Goal: Task Accomplishment & Management: Manage account settings

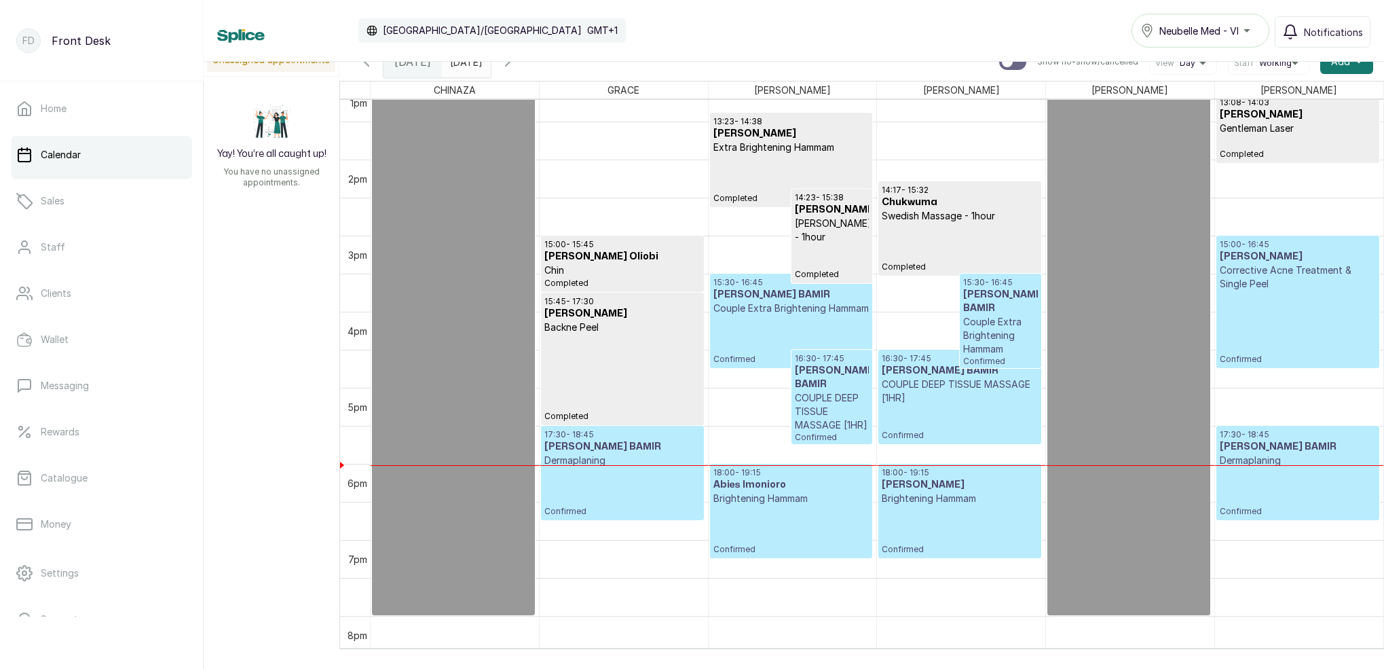
scroll to position [1005, 0]
click at [1303, 317] on p "Confirmed" at bounding box center [1298, 328] width 156 height 74
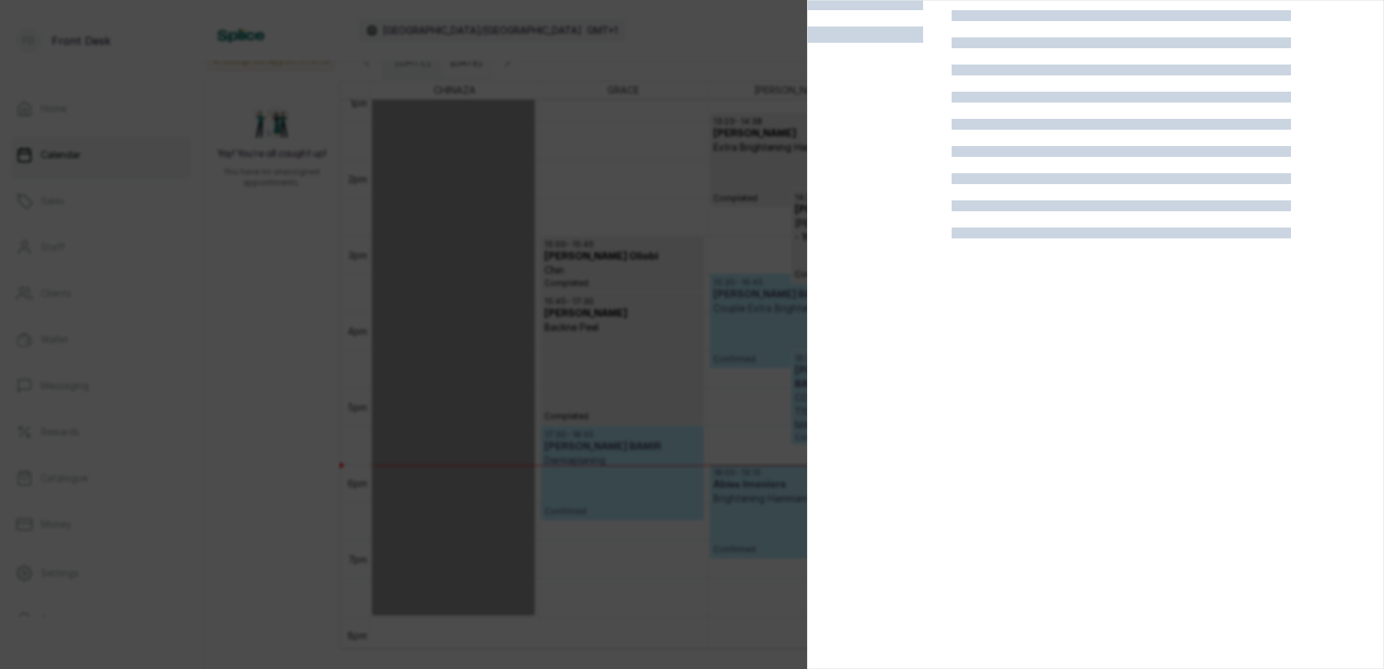
scroll to position [34, 0]
drag, startPoint x: 718, startPoint y: 226, endPoint x: 834, endPoint y: 233, distance: 116.3
click at [720, 226] on div at bounding box center [692, 334] width 1384 height 669
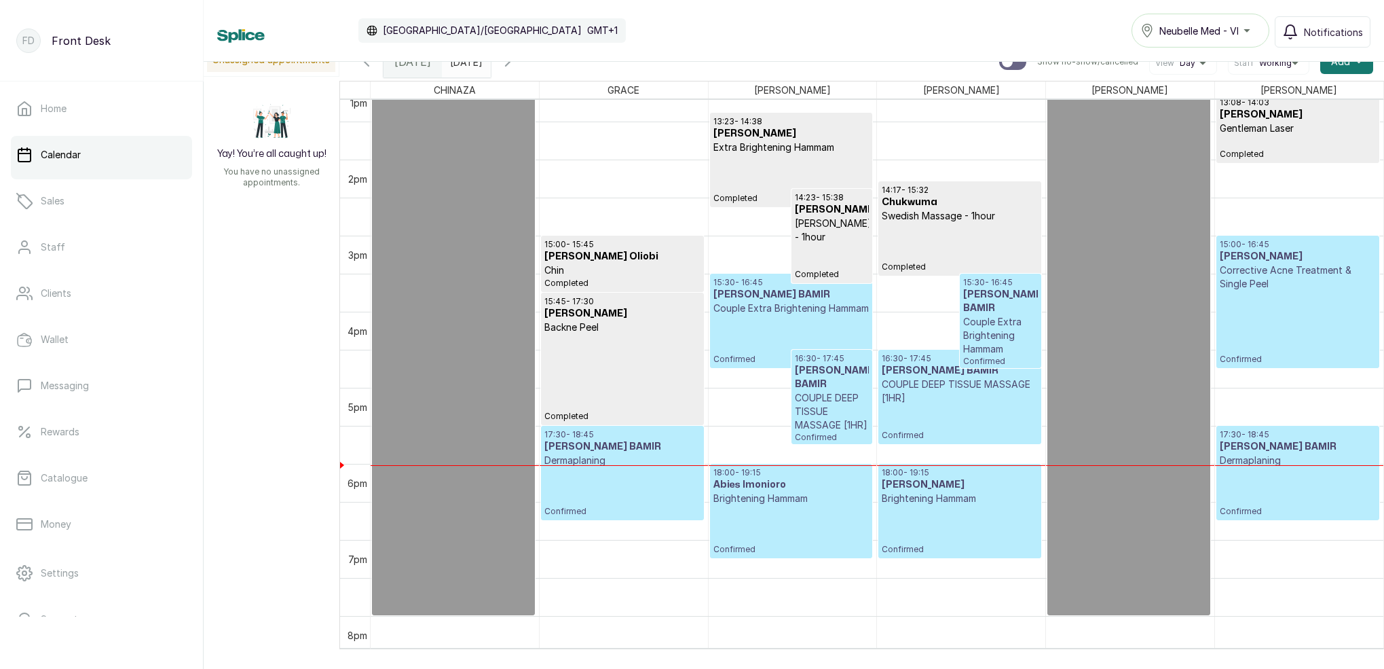
click at [1341, 295] on p "Confirmed" at bounding box center [1298, 328] width 156 height 74
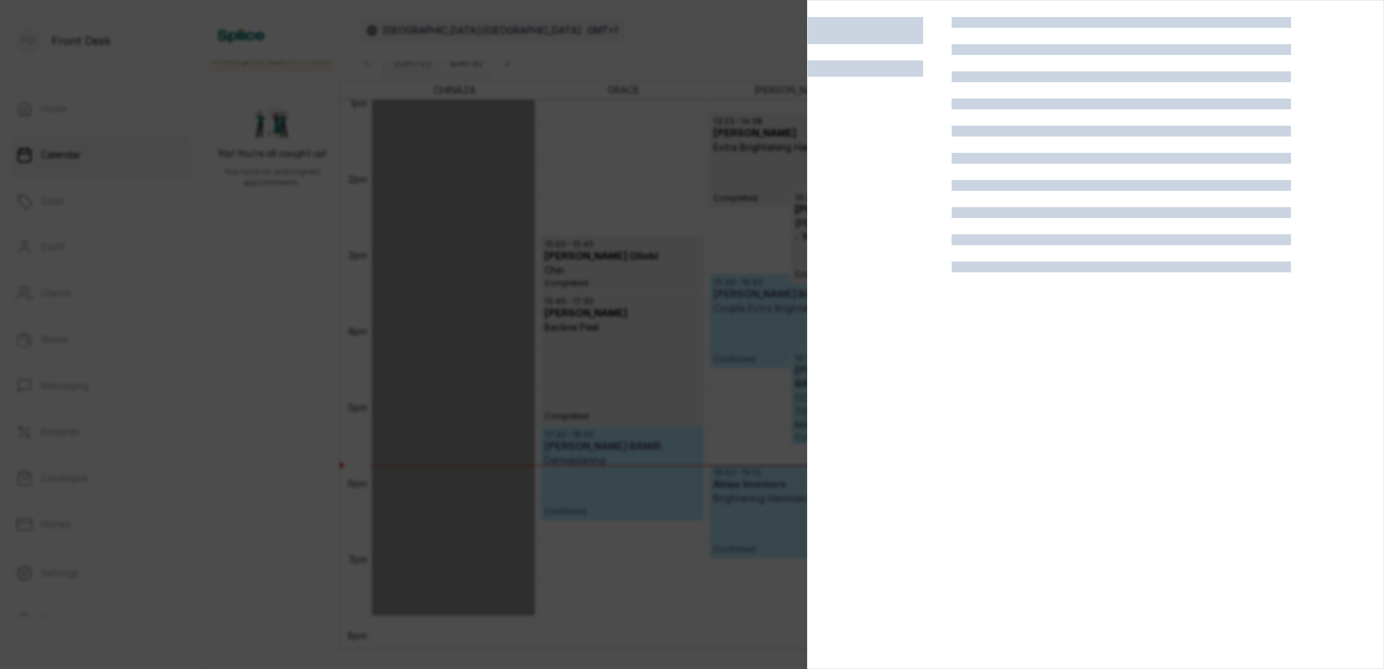
click at [733, 229] on div at bounding box center [692, 334] width 1384 height 669
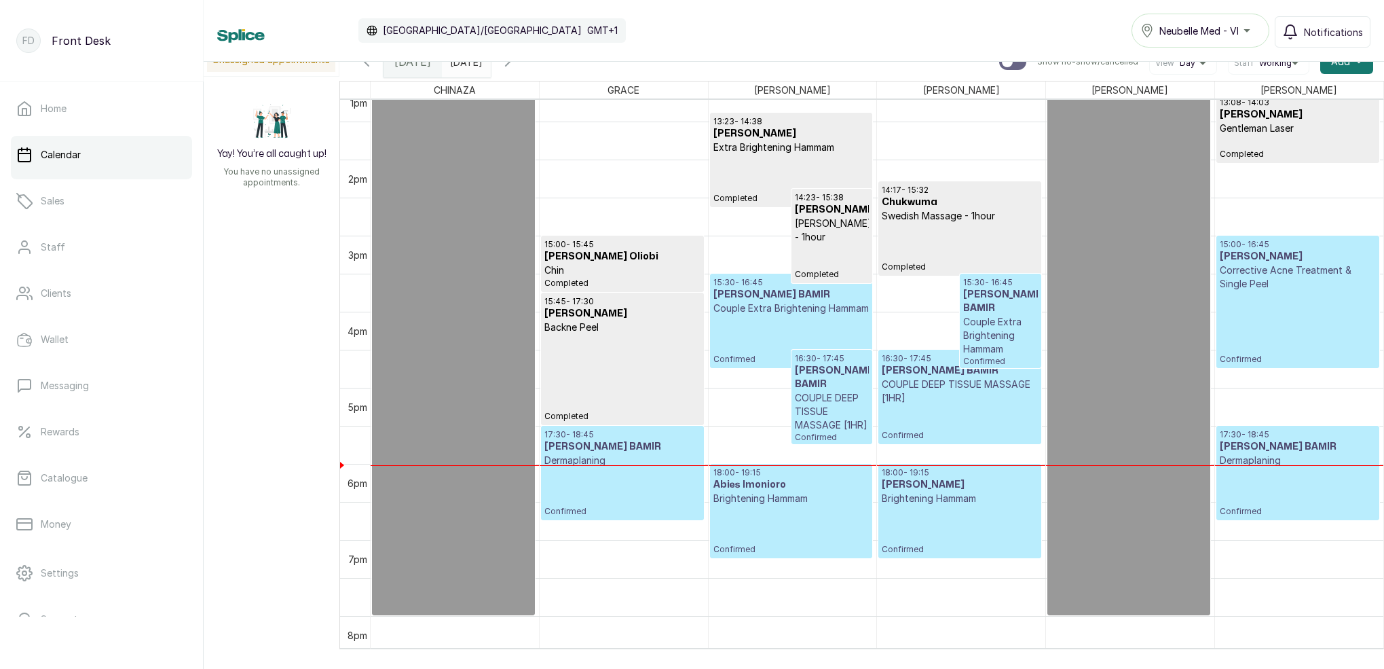
click at [1291, 324] on p "Confirmed" at bounding box center [1298, 328] width 156 height 74
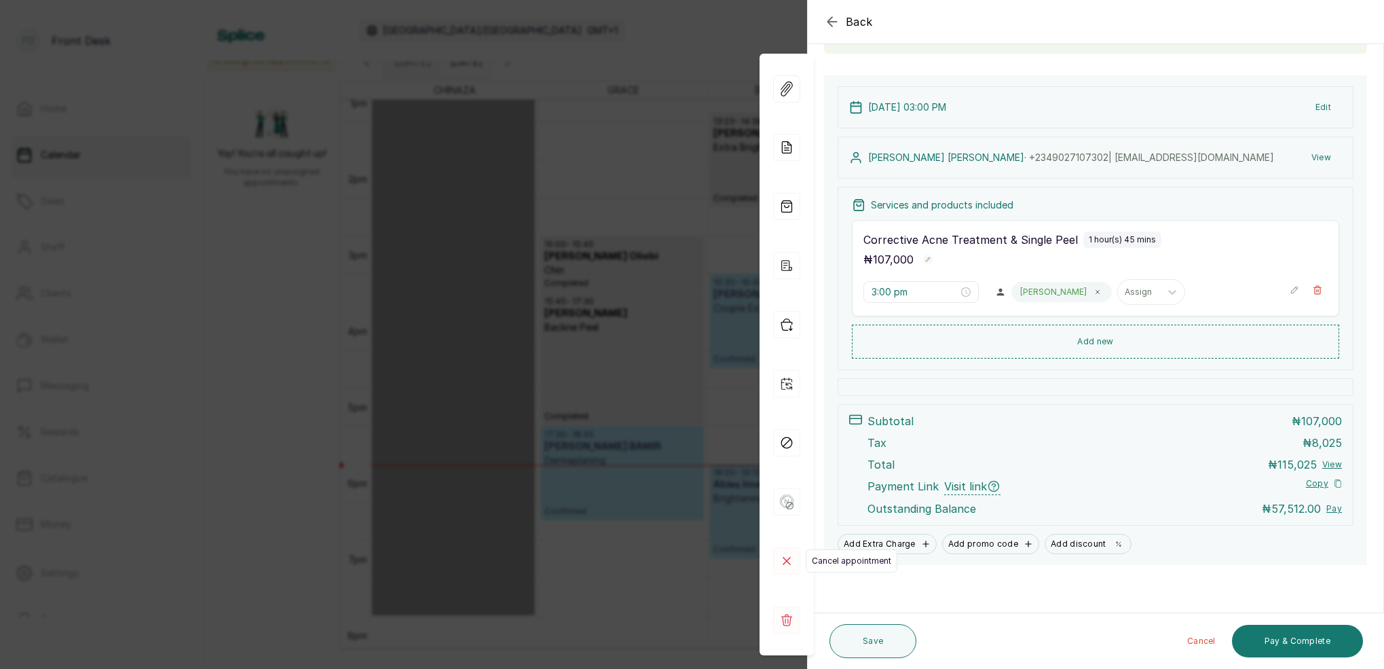
scroll to position [115, 0]
click at [790, 564] on icon at bounding box center [786, 560] width 27 height 27
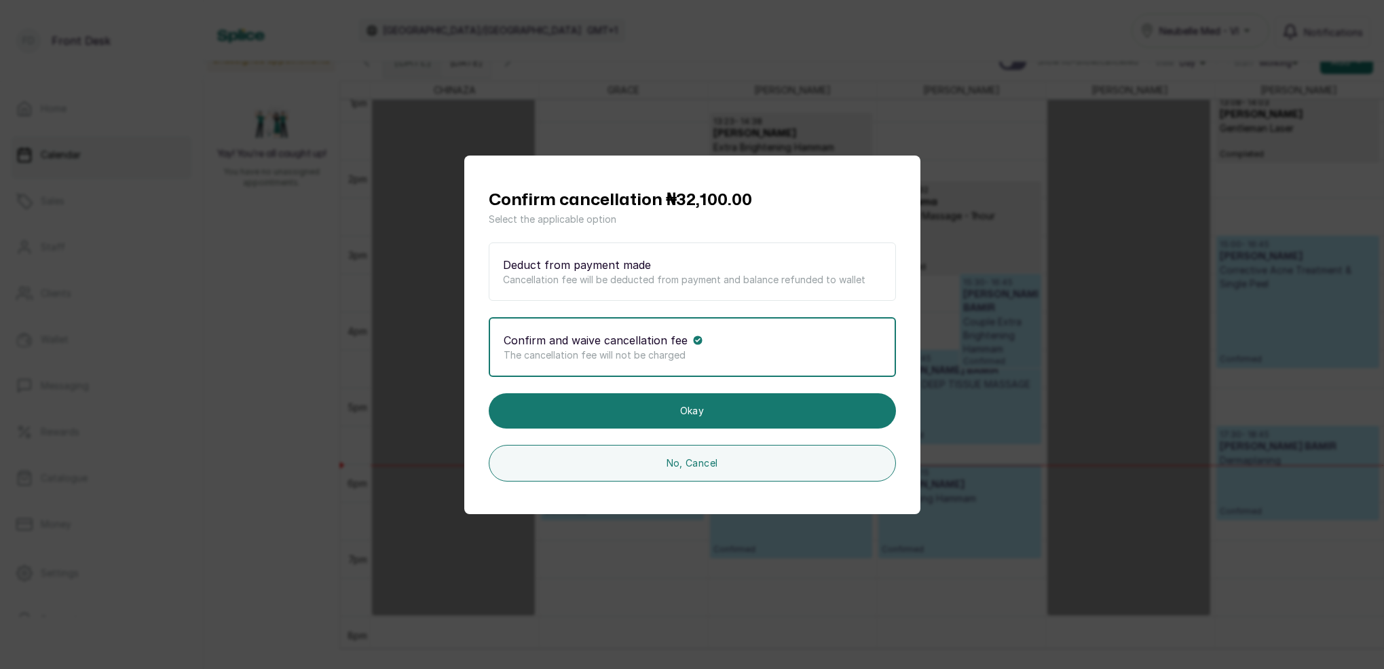
click at [704, 274] on p "Cancellation fee will be deducted from payment and balance refunded to wallet" at bounding box center [692, 280] width 379 height 14
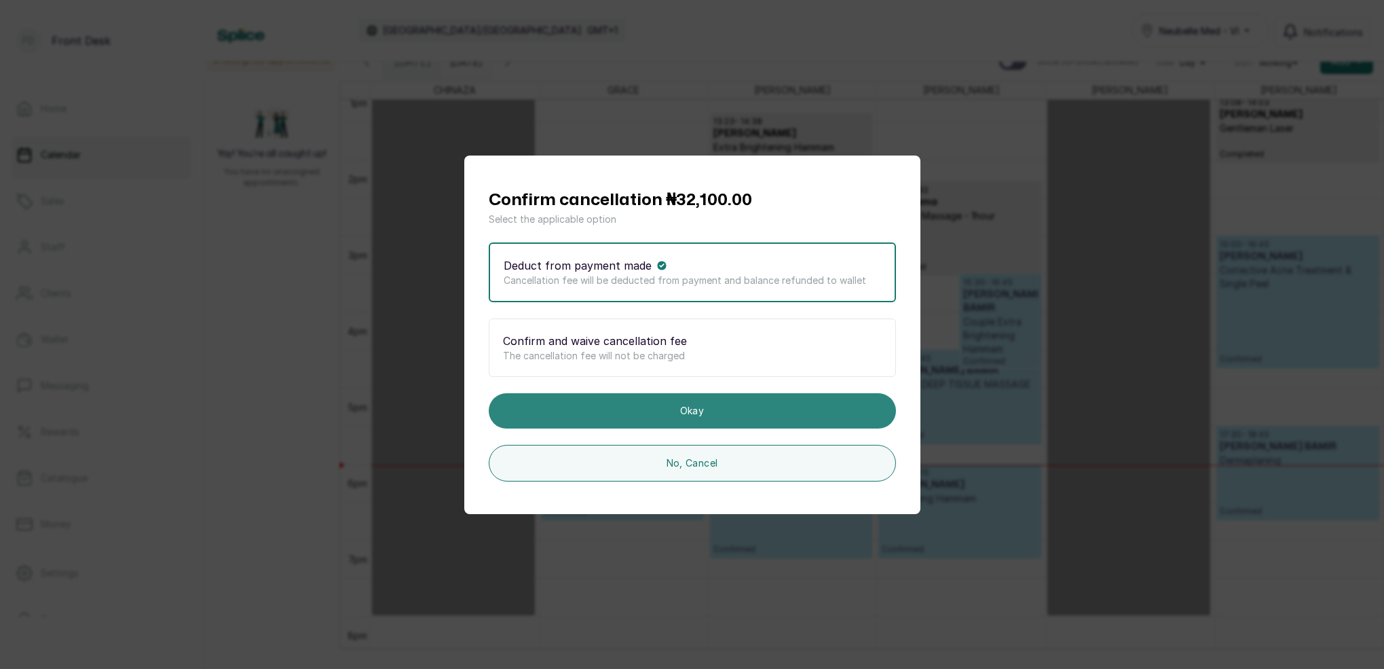
click at [720, 403] on button "Okay" at bounding box center [692, 410] width 407 height 35
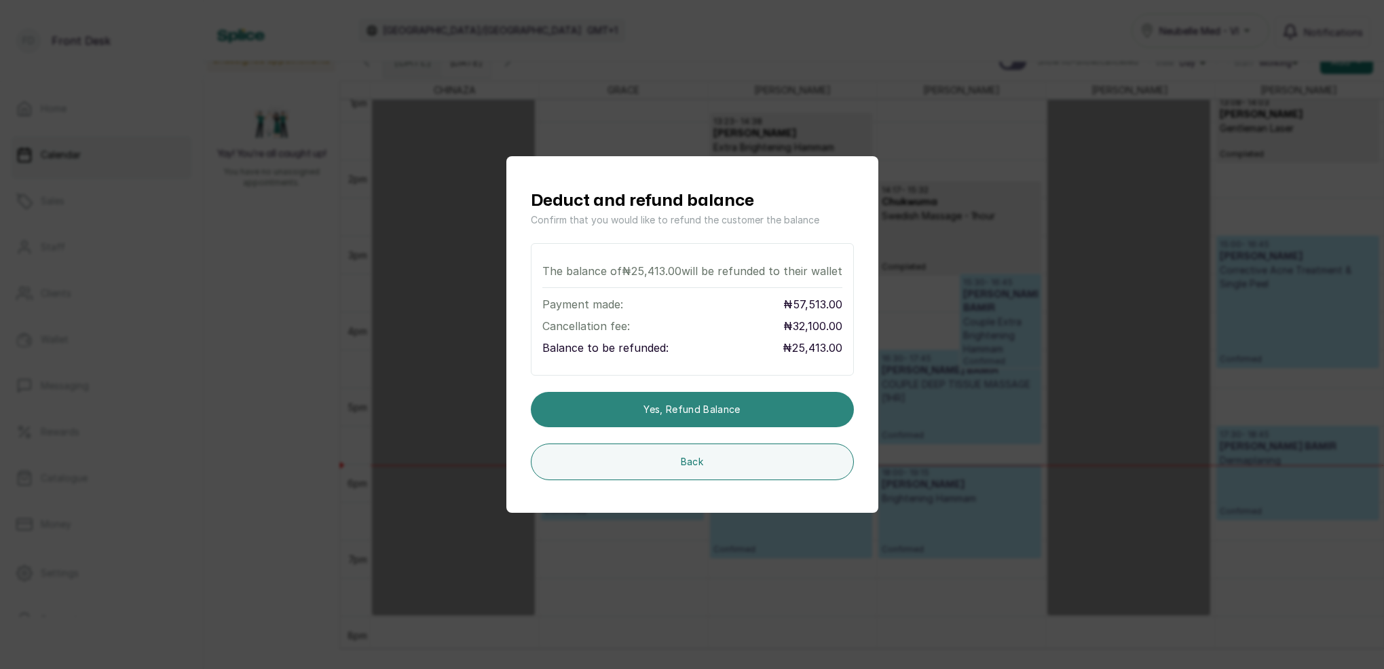
click at [722, 402] on button "Yes, refund balance" at bounding box center [692, 409] width 323 height 35
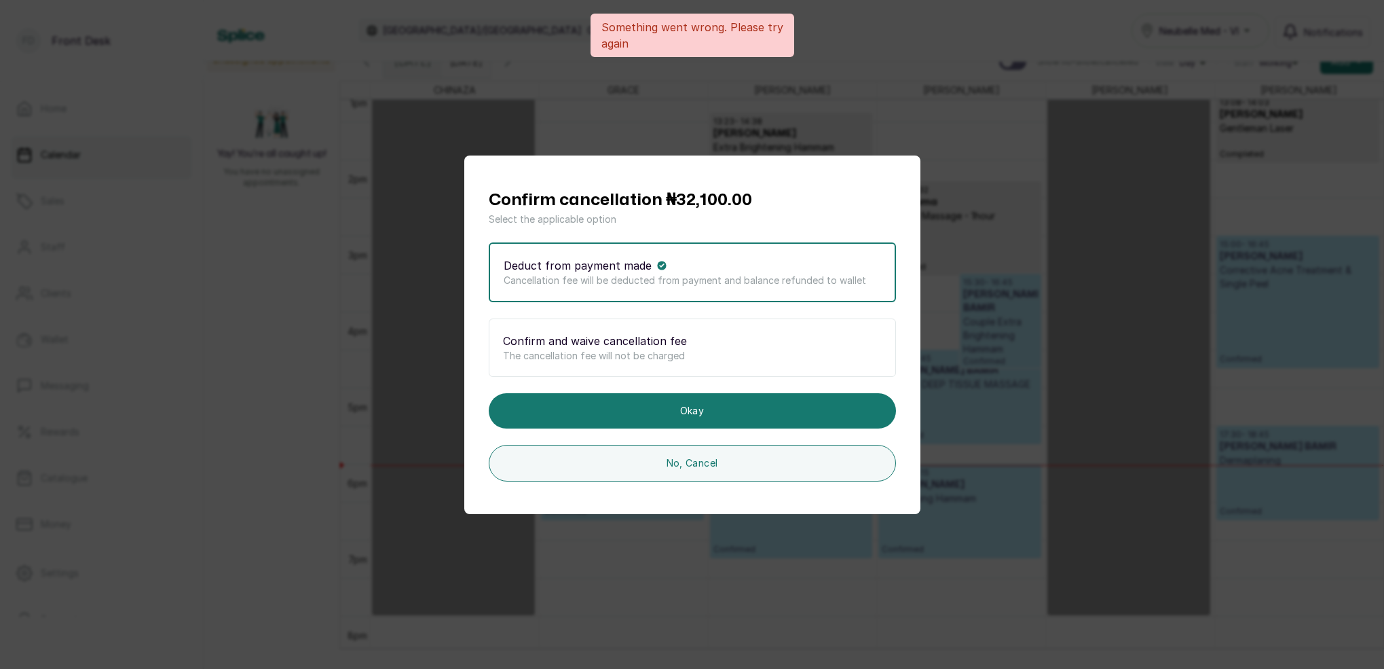
click at [922, 171] on div "Confirm cancellation ₦32,100.00 Select the applicable option Deduct from paymen…" at bounding box center [692, 334] width 1384 height 669
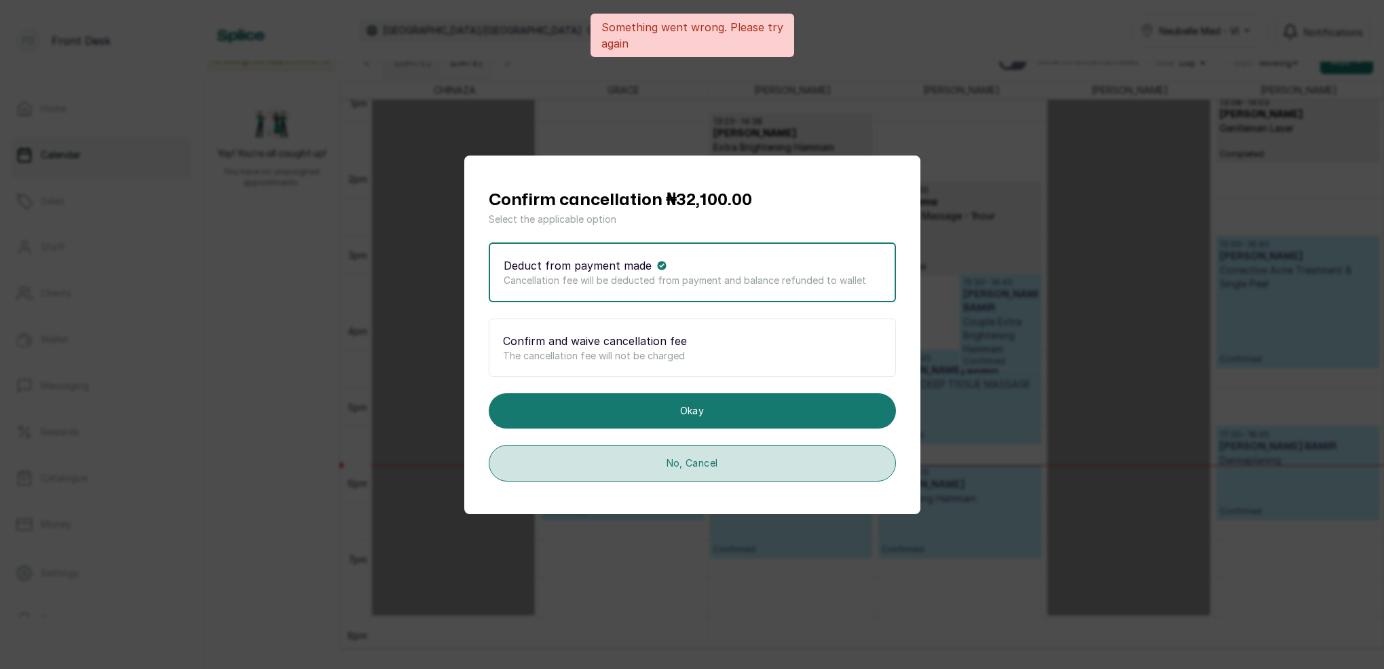
click at [689, 463] on button "No, Cancel" at bounding box center [692, 463] width 407 height 37
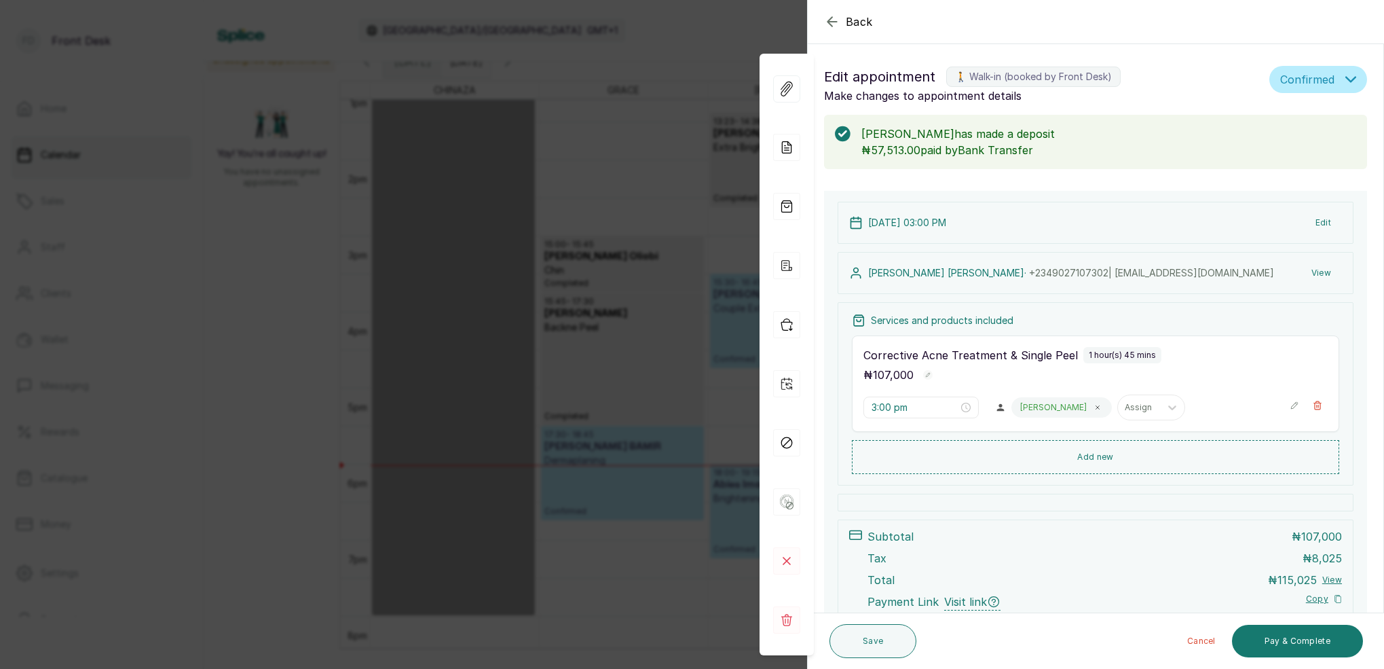
scroll to position [0, 0]
click at [785, 561] on icon at bounding box center [786, 560] width 7 height 7
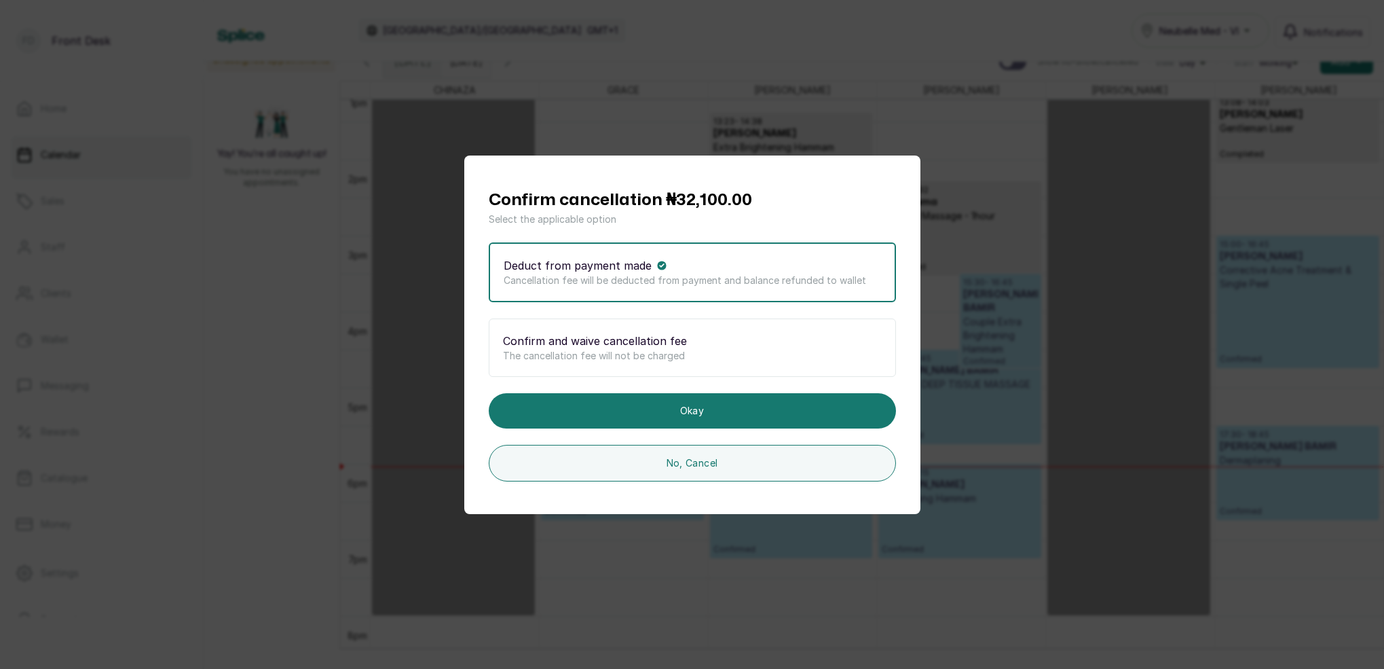
click at [1263, 310] on div "Confirm cancellation ₦32,100.00 Select the applicable option Deduct from paymen…" at bounding box center [692, 334] width 1384 height 669
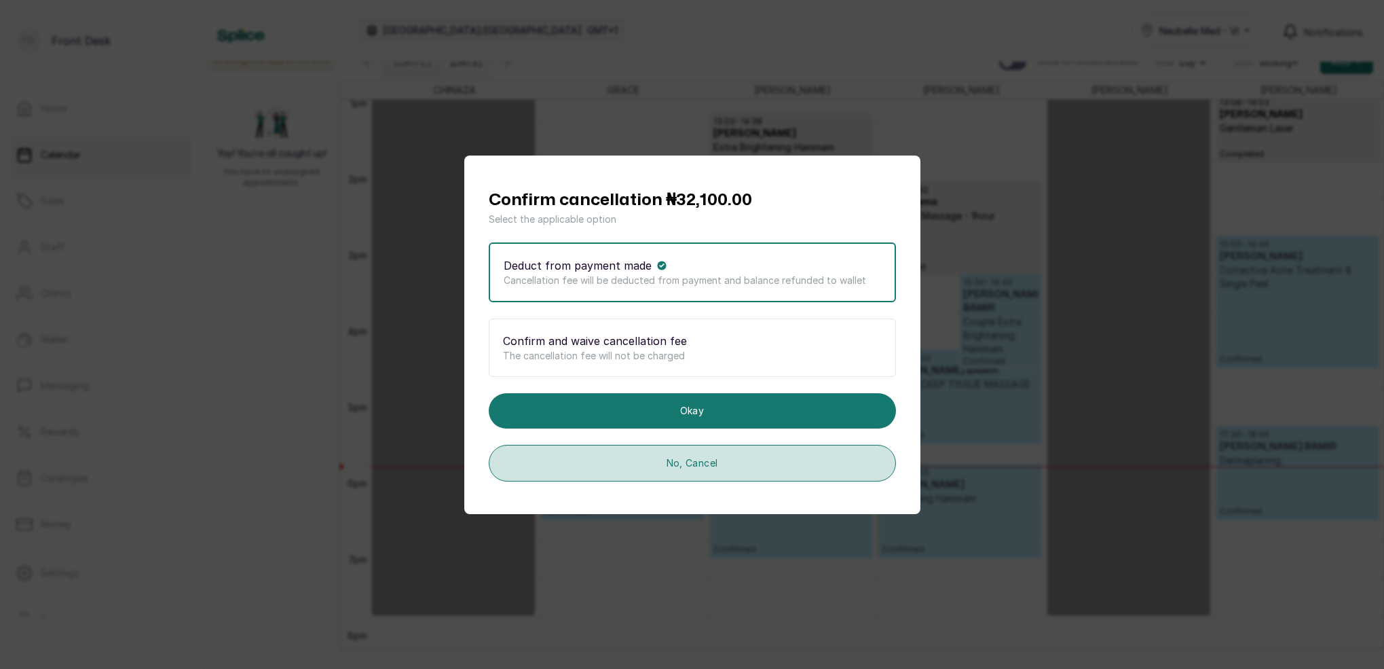
click at [783, 468] on button "No, Cancel" at bounding box center [692, 463] width 407 height 37
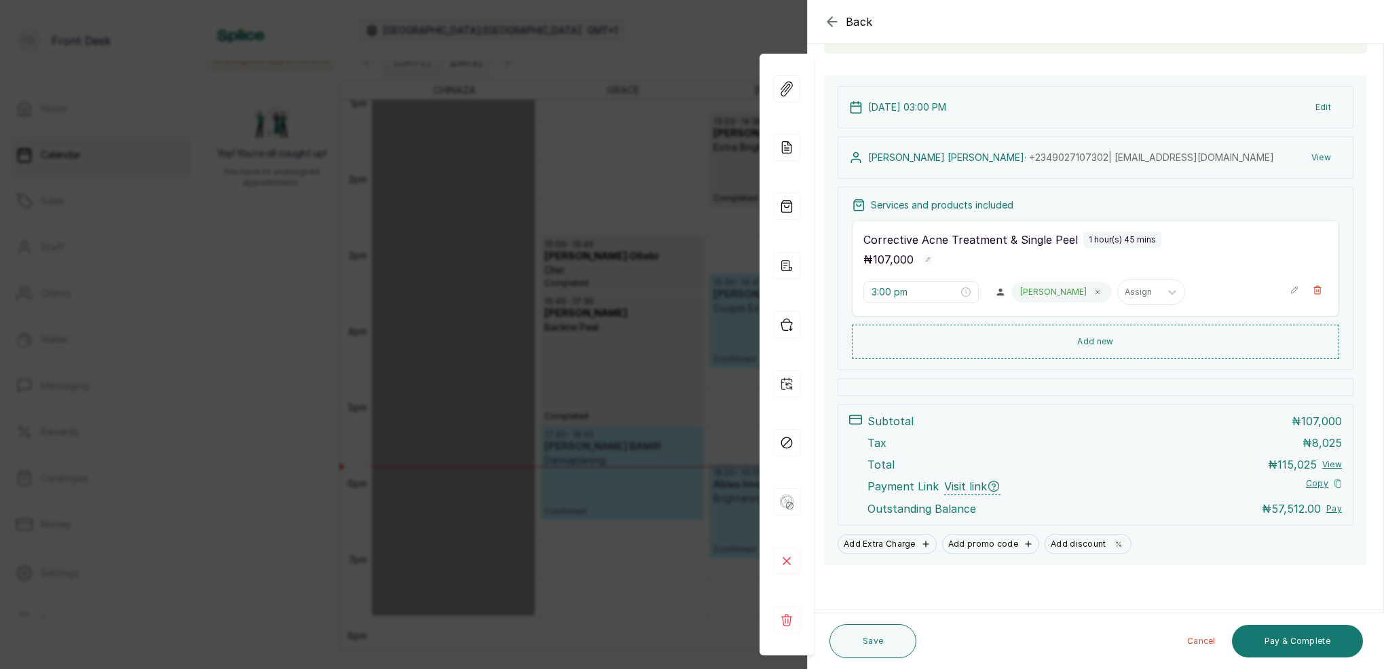
scroll to position [115, 0]
click at [790, 559] on rect at bounding box center [786, 560] width 27 height 27
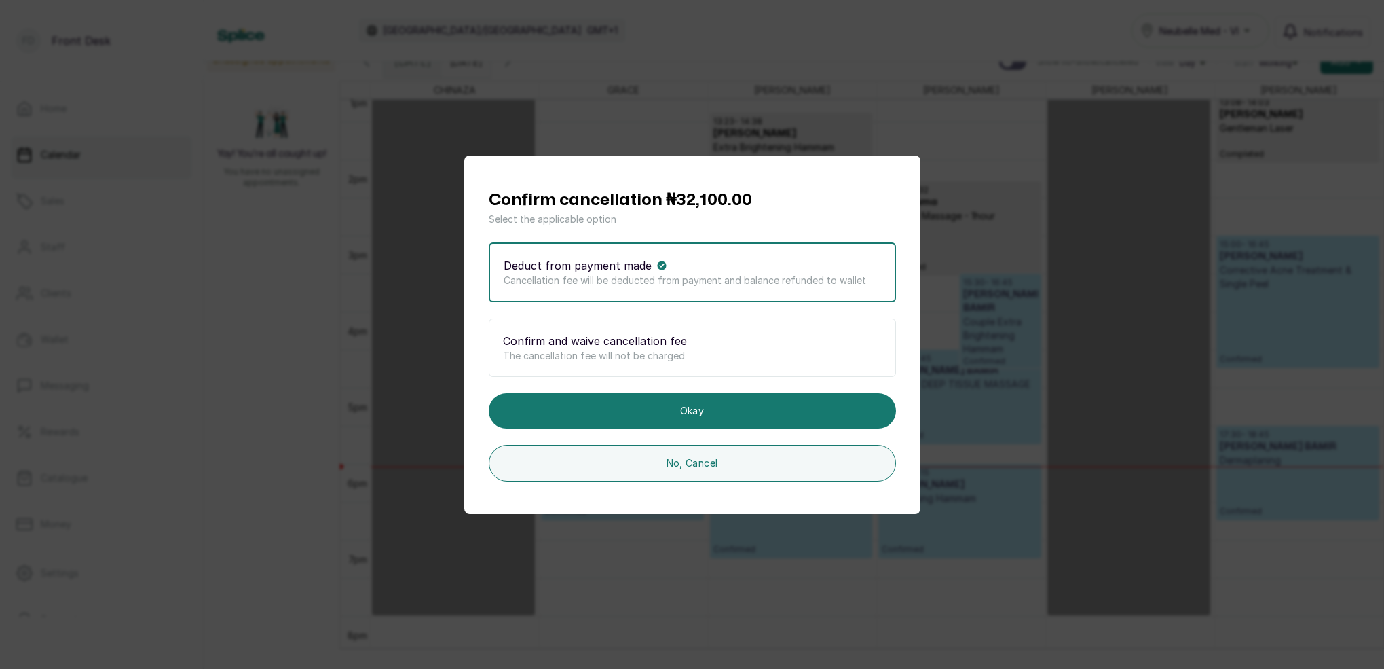
click at [595, 344] on p "Confirm and waive cancellation fee" at bounding box center [595, 341] width 184 height 16
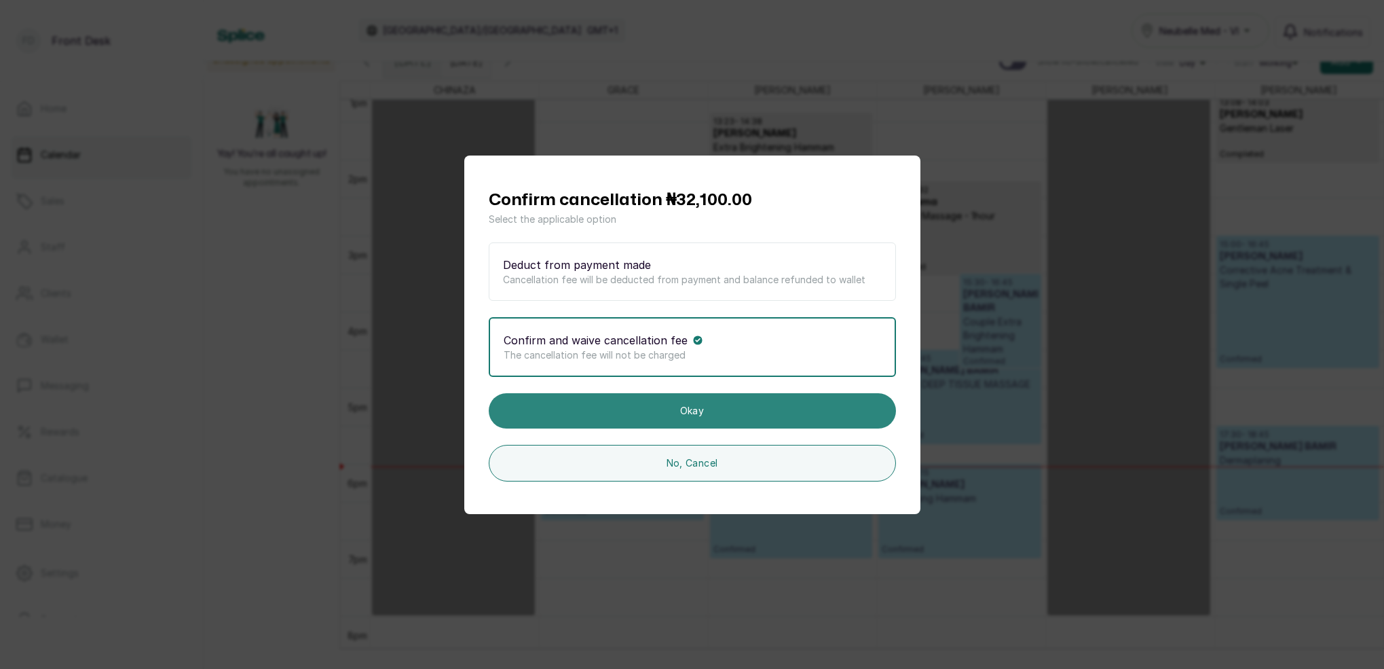
click at [709, 408] on button "Okay" at bounding box center [692, 410] width 407 height 35
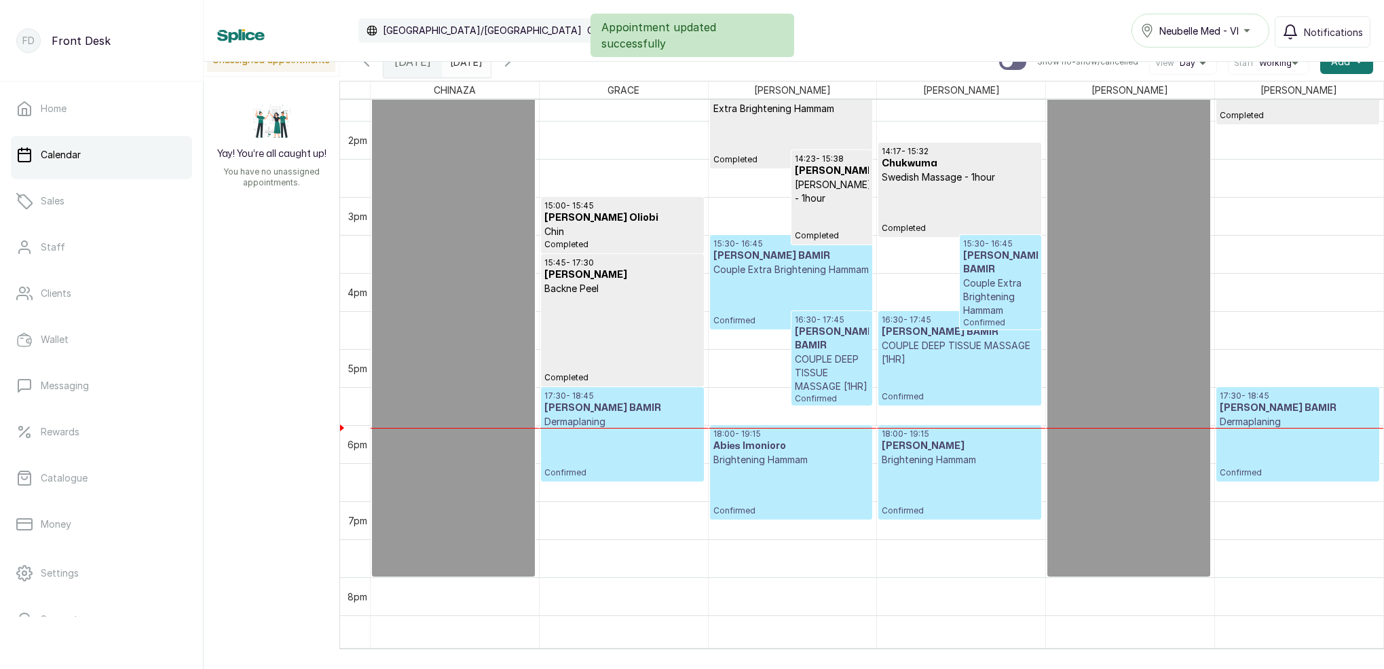
scroll to position [0, 0]
type input "dd/MM/yyyy"
click at [464, 62] on input "dd/MM/yyyy" at bounding box center [454, 58] width 22 height 23
drag, startPoint x: 251, startPoint y: 314, endPoint x: 269, endPoint y: 291, distance: 28.9
click at [252, 313] on div "Unassigned appointments Yay! You’re all caught up! You have no unassigned appoi…" at bounding box center [794, 336] width 1180 height 587
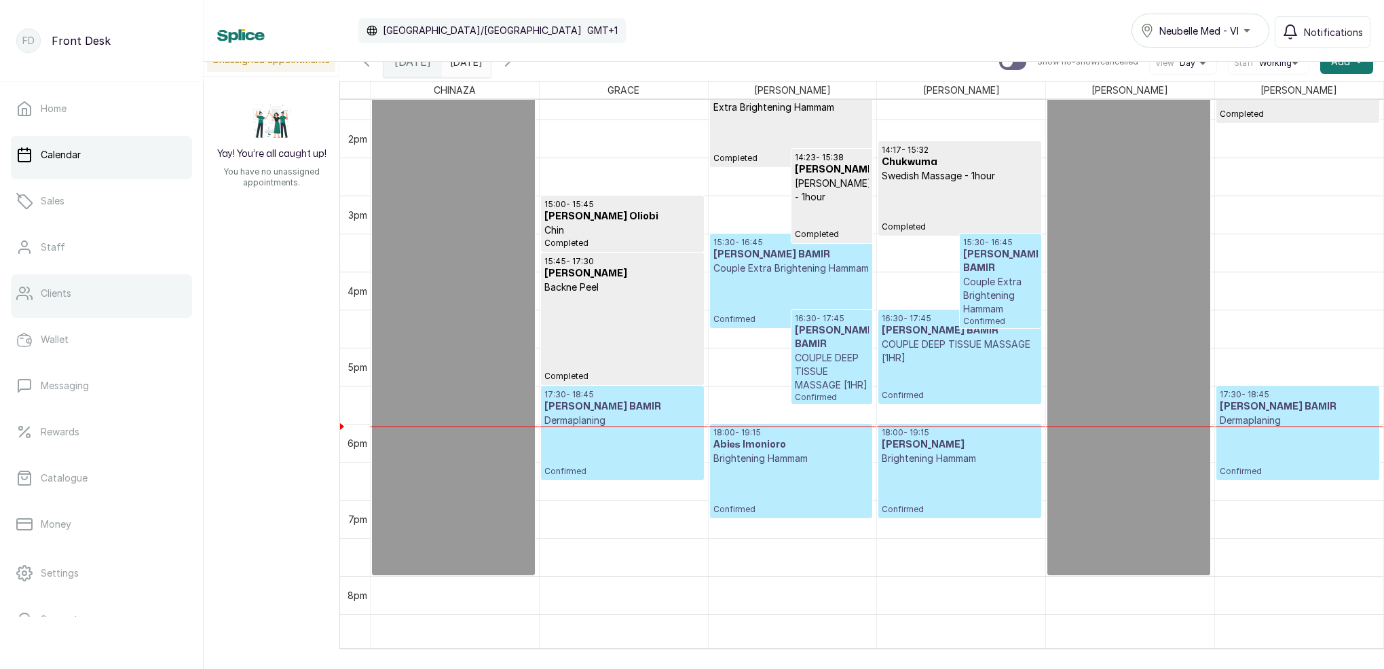
drag, startPoint x: 77, startPoint y: 272, endPoint x: 74, endPoint y: 279, distance: 7.6
click at [77, 272] on ul "Home Calendar Sales Staff Clients Wallet Messaging Rewards Catalogue Money Sett…" at bounding box center [101, 387] width 181 height 595
click at [75, 285] on link "Clients" at bounding box center [101, 293] width 181 height 38
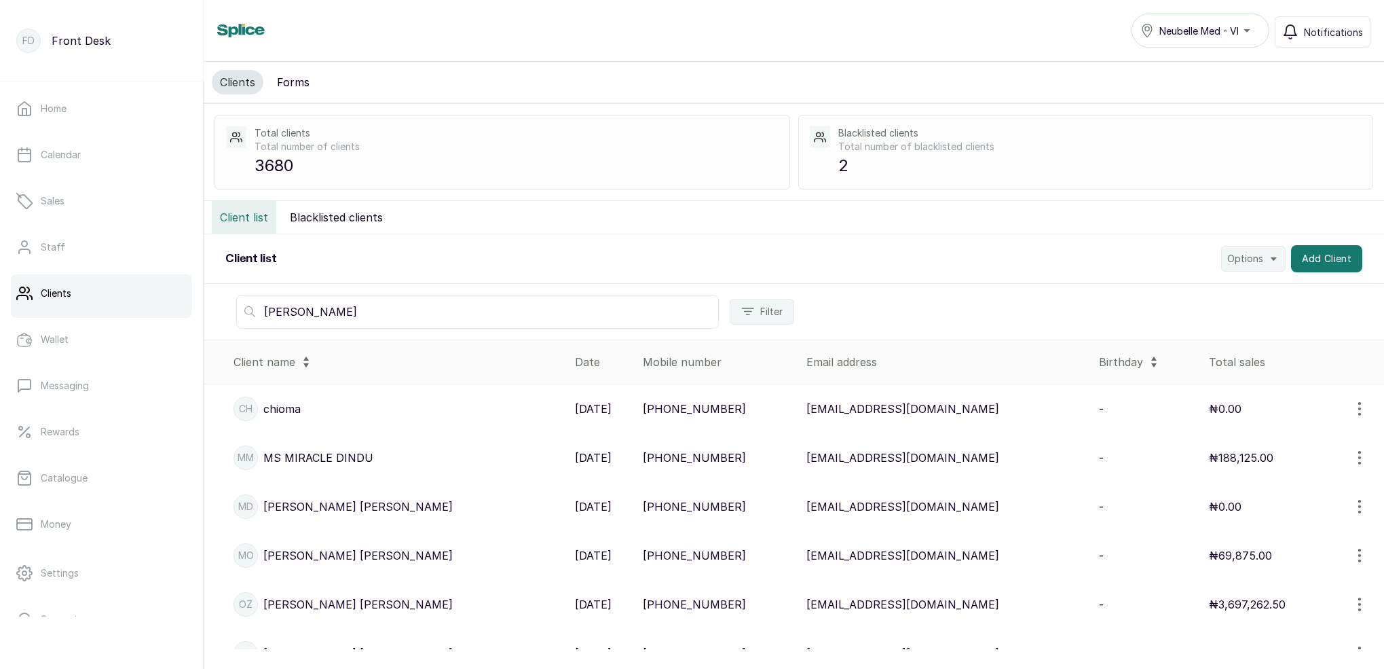
type input "OKEKE"
click at [297, 608] on p "Okeke Zika" at bounding box center [357, 604] width 189 height 16
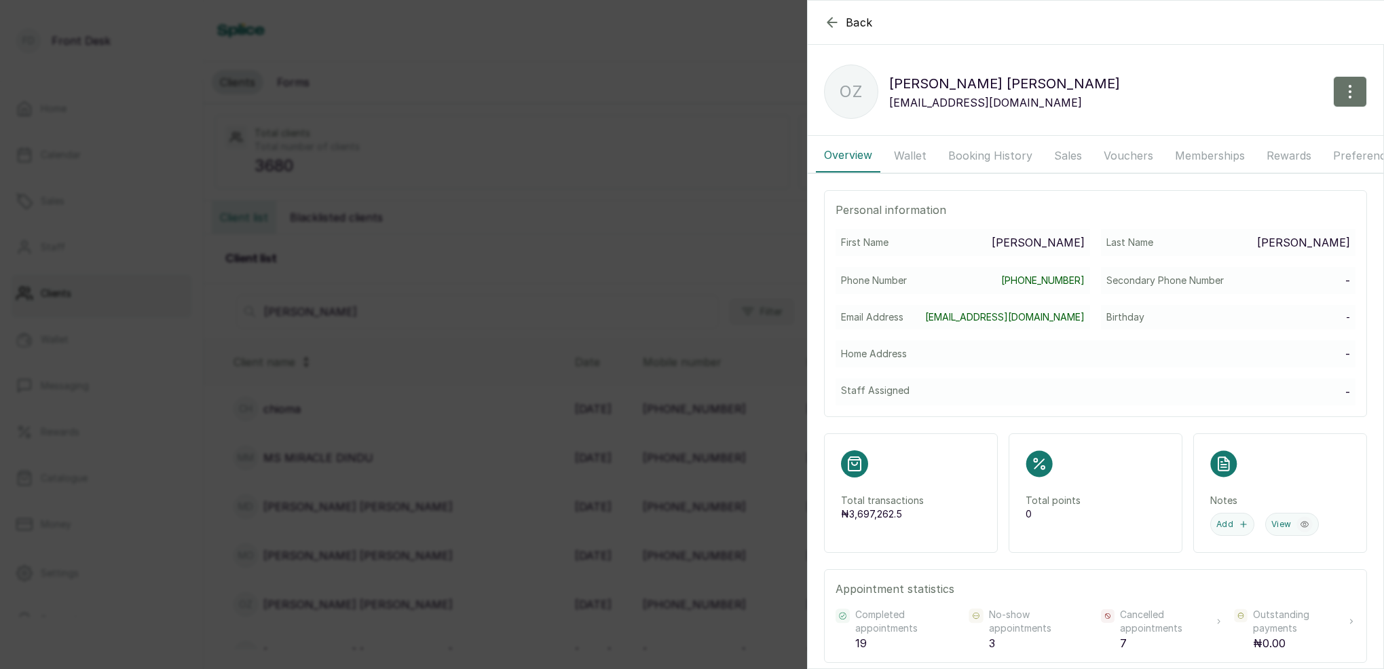
click at [1005, 158] on button "Booking History" at bounding box center [990, 155] width 100 height 34
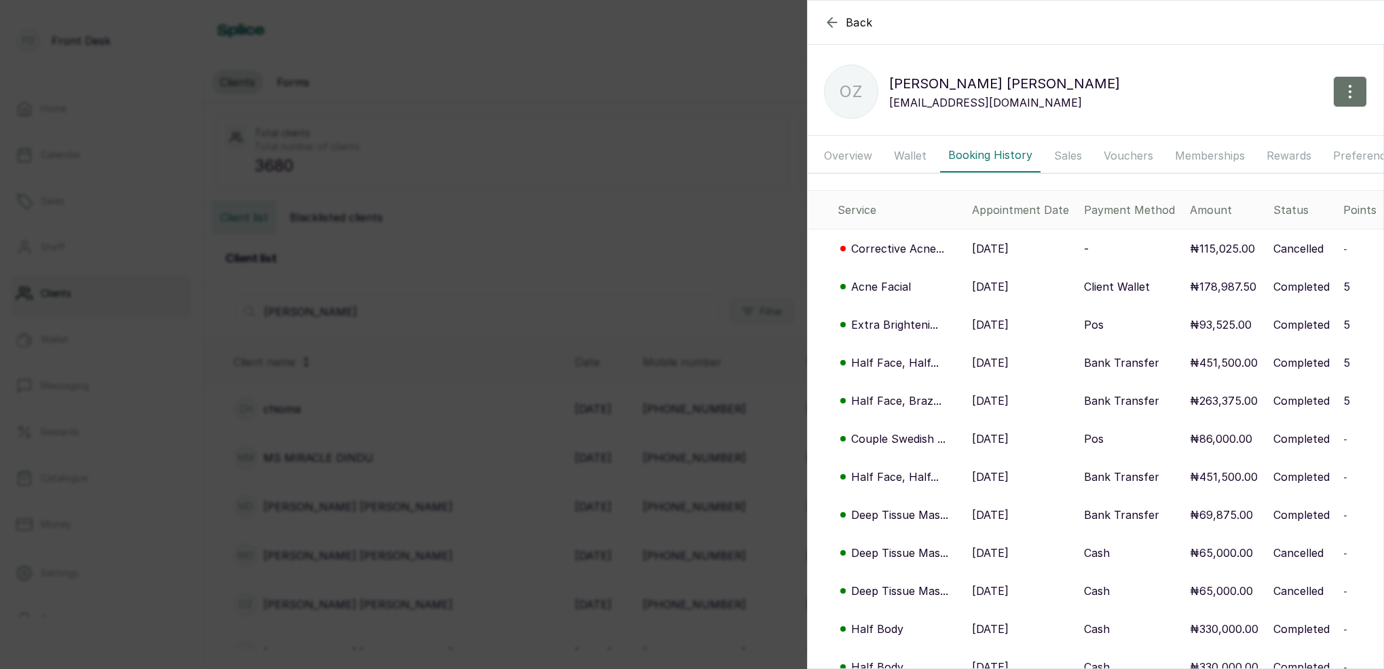
click at [920, 151] on button "Wallet" at bounding box center [910, 155] width 49 height 34
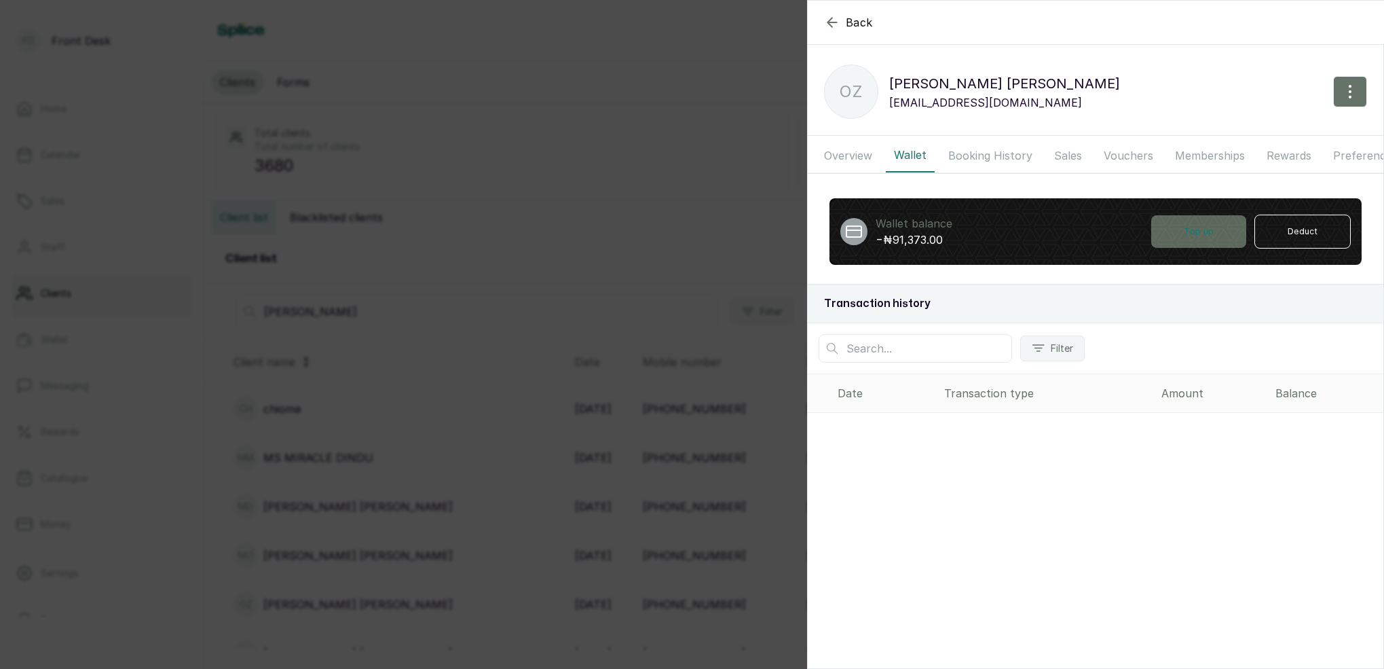
click at [1220, 231] on button "Top up" at bounding box center [1198, 231] width 95 height 33
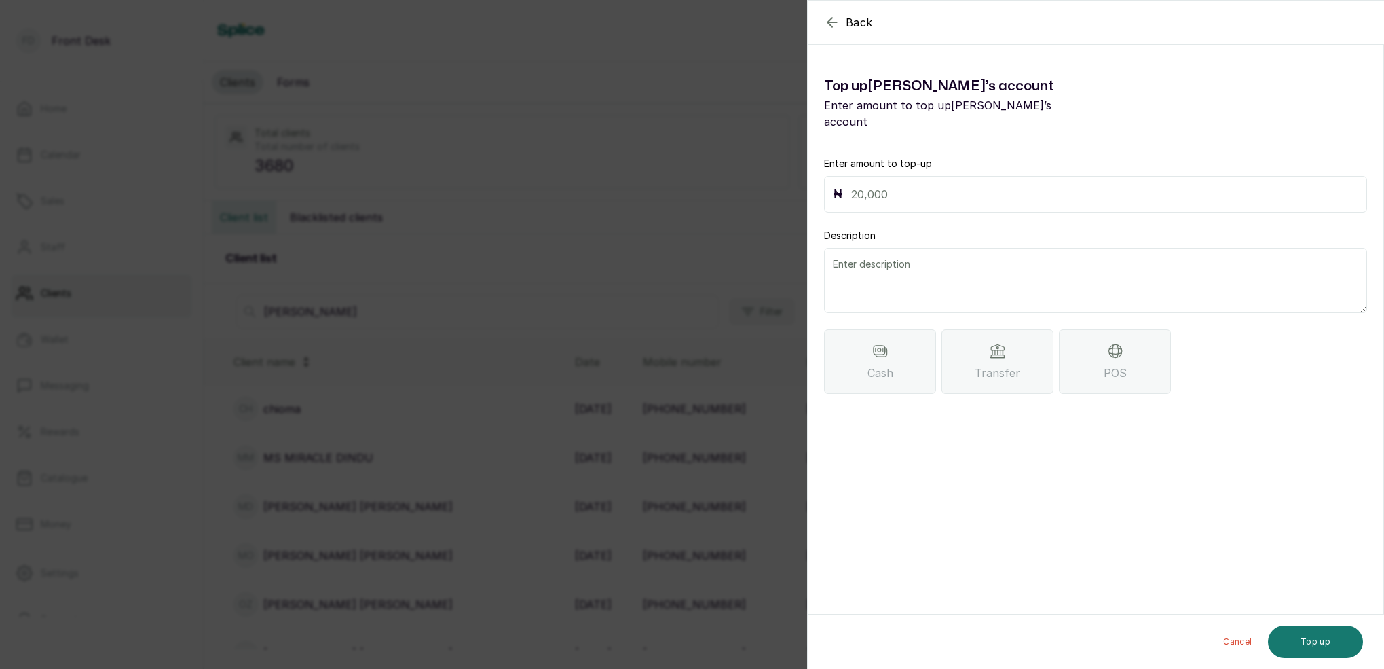
click at [956, 185] on input "text" at bounding box center [1104, 194] width 507 height 19
type input "2"
type input "91,373"
click at [829, 21] on icon "button" at bounding box center [831, 22] width 9 height 9
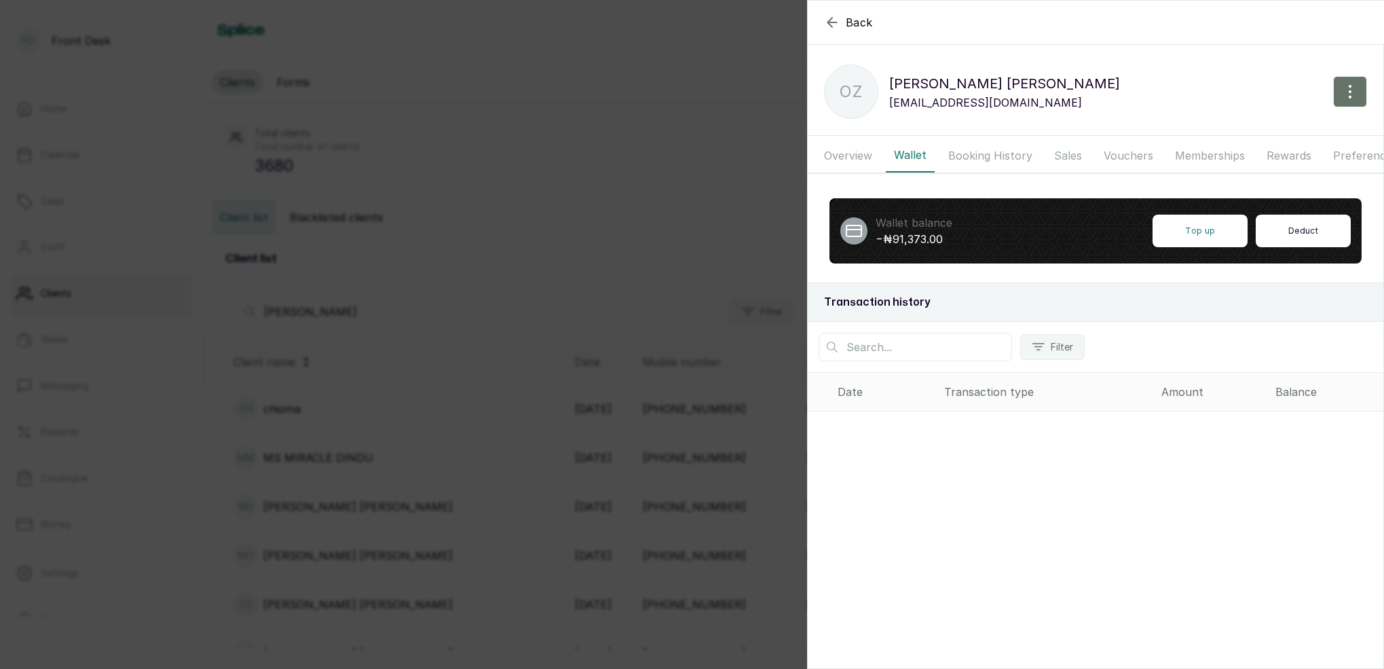
click at [1288, 229] on button "Deduct" at bounding box center [1303, 230] width 95 height 33
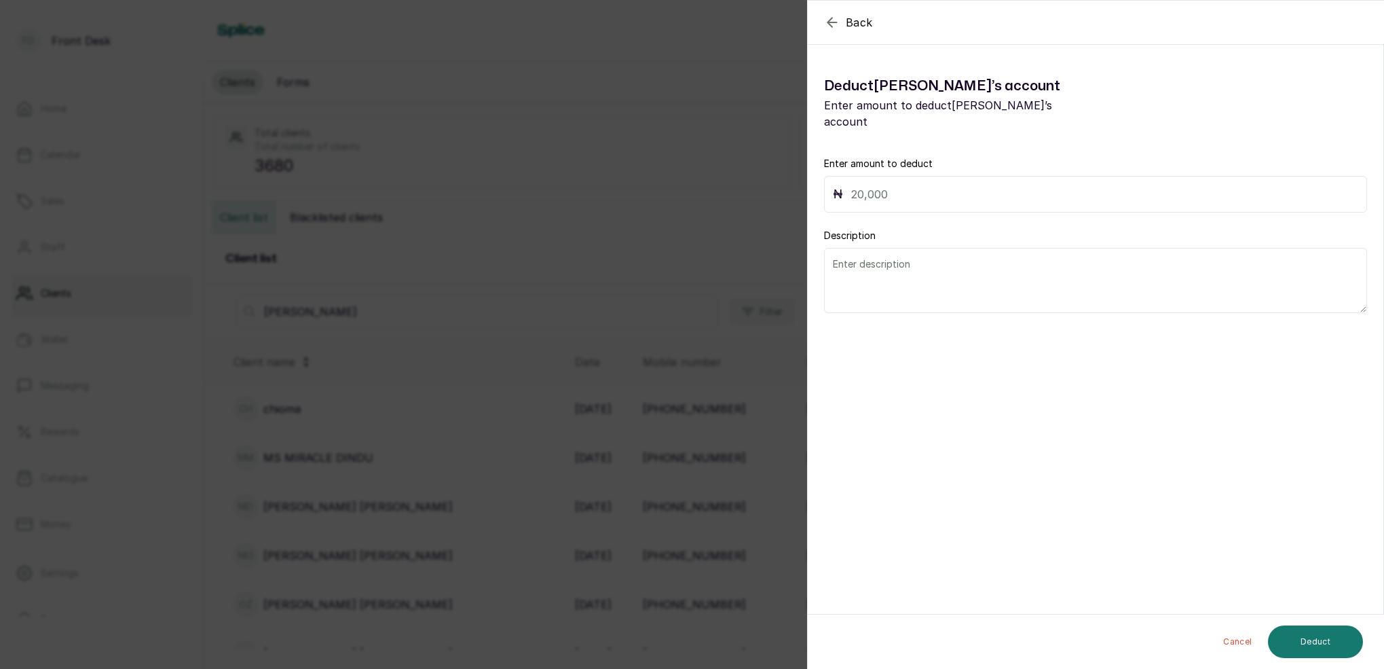
click at [882, 185] on input "text" at bounding box center [1104, 194] width 507 height 19
click at [836, 24] on icon "button" at bounding box center [832, 22] width 16 height 16
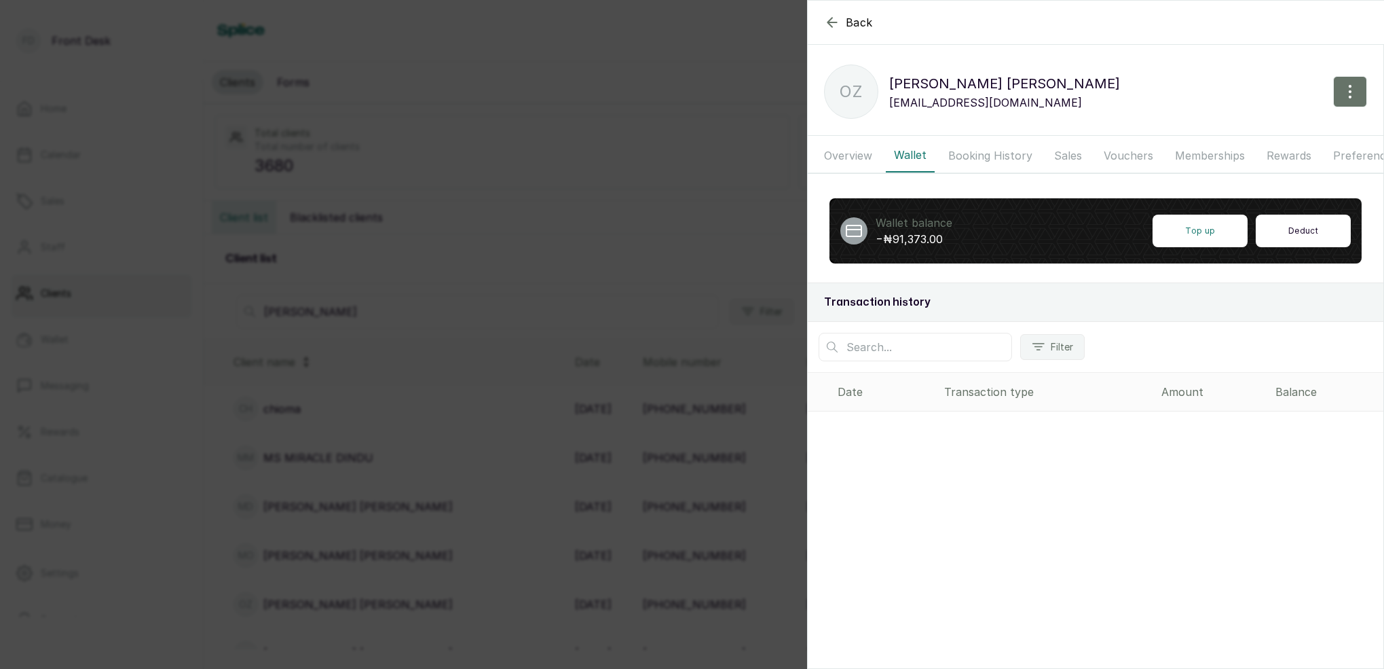
click at [1305, 230] on button "Deduct" at bounding box center [1303, 230] width 95 height 33
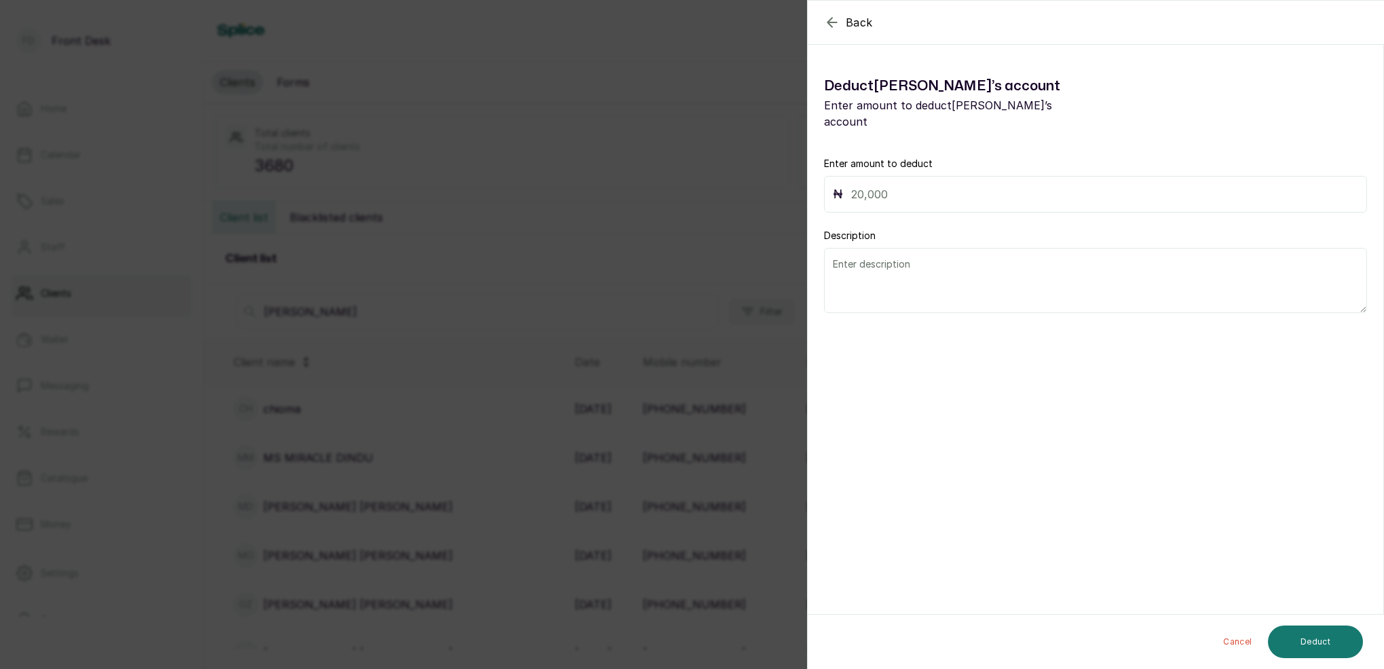
click at [891, 185] on input "text" at bounding box center [1104, 194] width 507 height 19
type input "91,373"
click at [1318, 637] on button "Deduct" at bounding box center [1315, 641] width 95 height 33
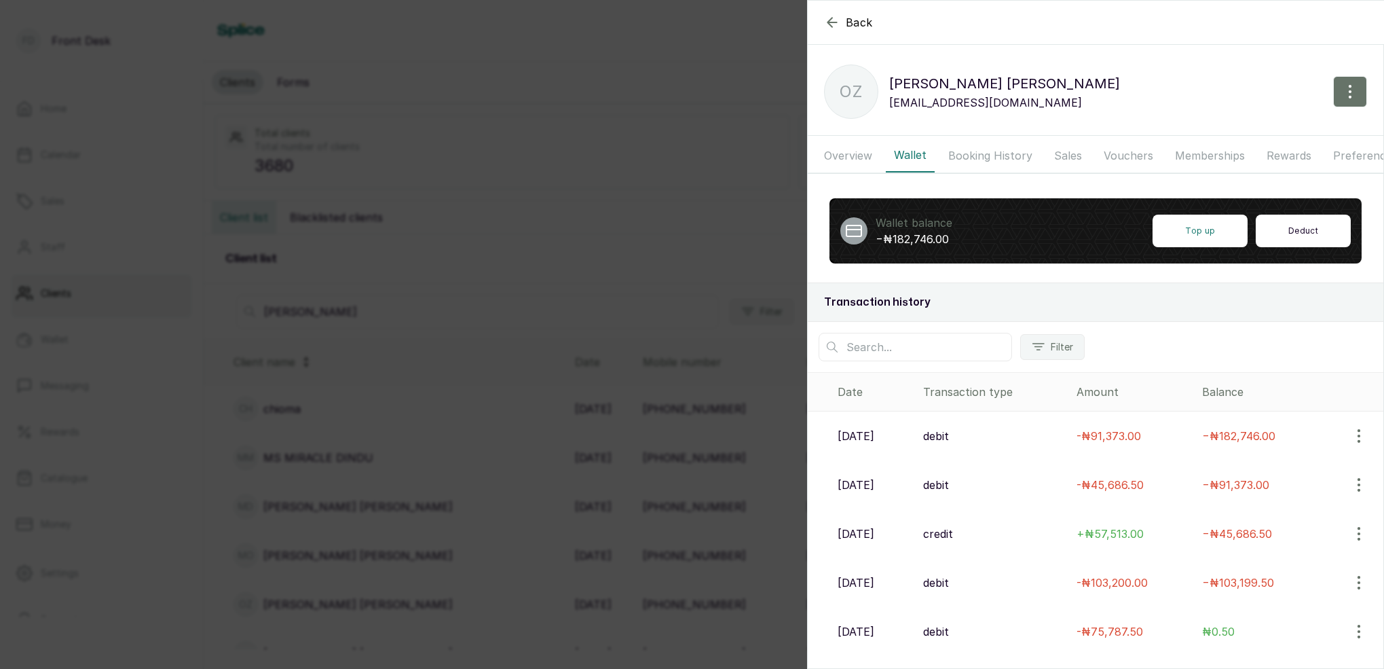
click at [1289, 236] on button "Deduct" at bounding box center [1303, 230] width 95 height 33
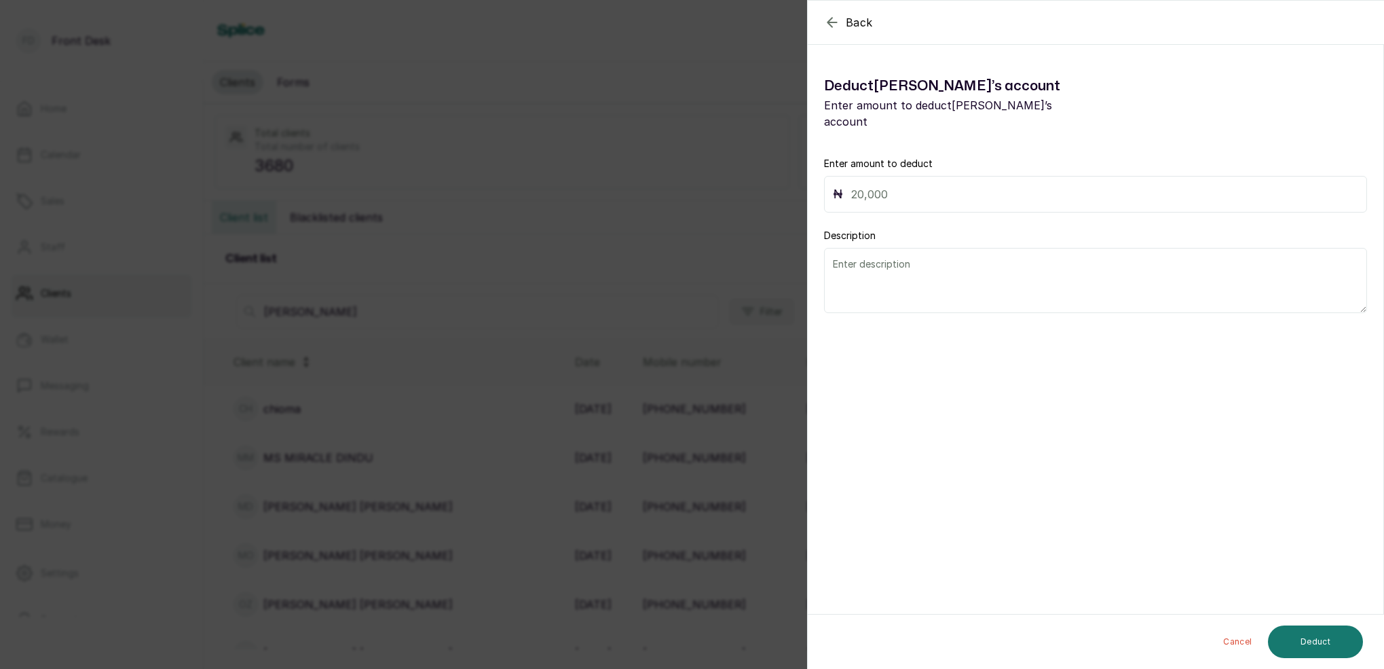
click at [829, 24] on icon "button" at bounding box center [831, 22] width 9 height 9
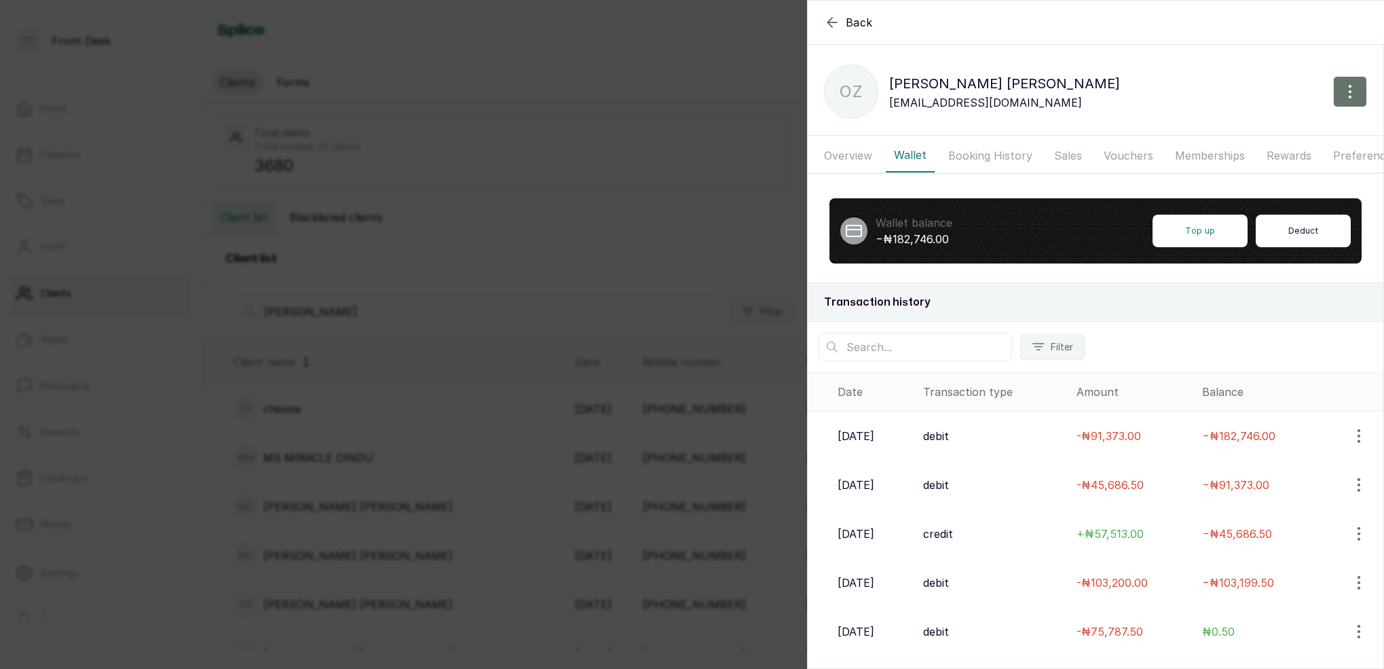
click at [1282, 226] on button "Deduct" at bounding box center [1303, 230] width 95 height 33
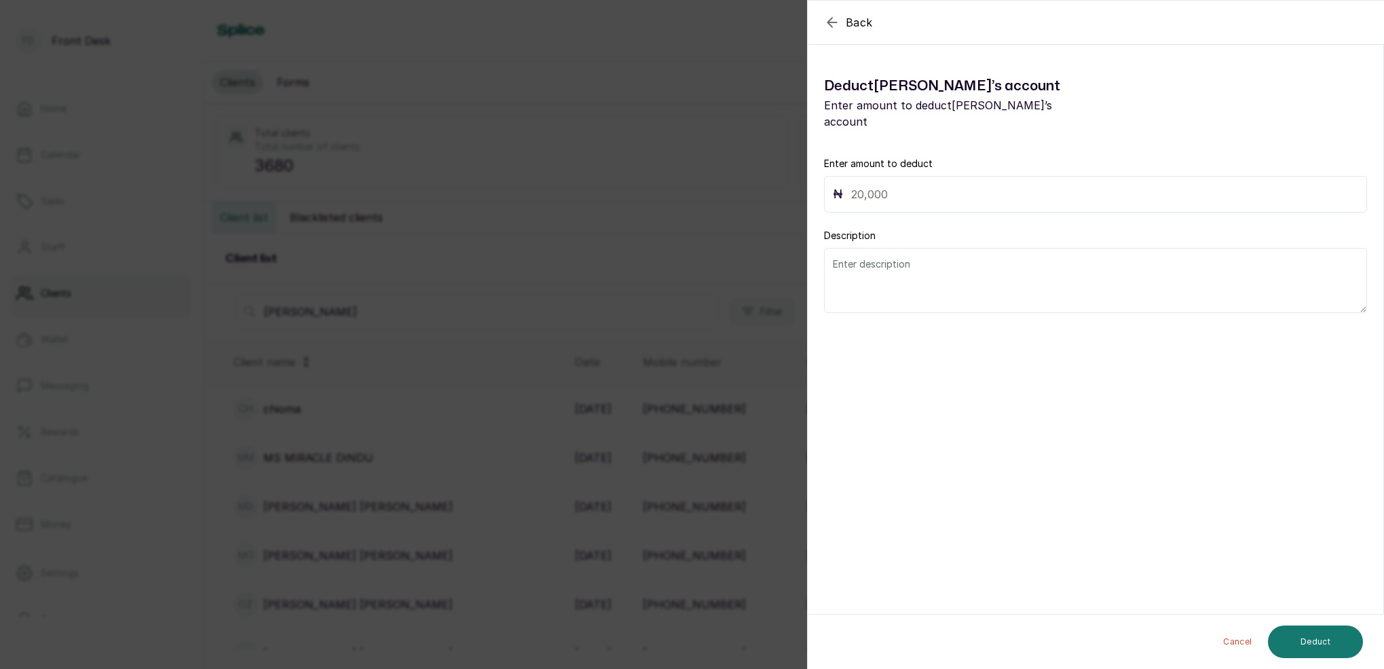
click at [937, 185] on input "text" at bounding box center [1104, 194] width 507 height 19
click at [644, 182] on div "Back Okeke Zika Deduct Okeke ’s account Enter amount to deduct Okeke ’s account…" at bounding box center [692, 334] width 1384 height 669
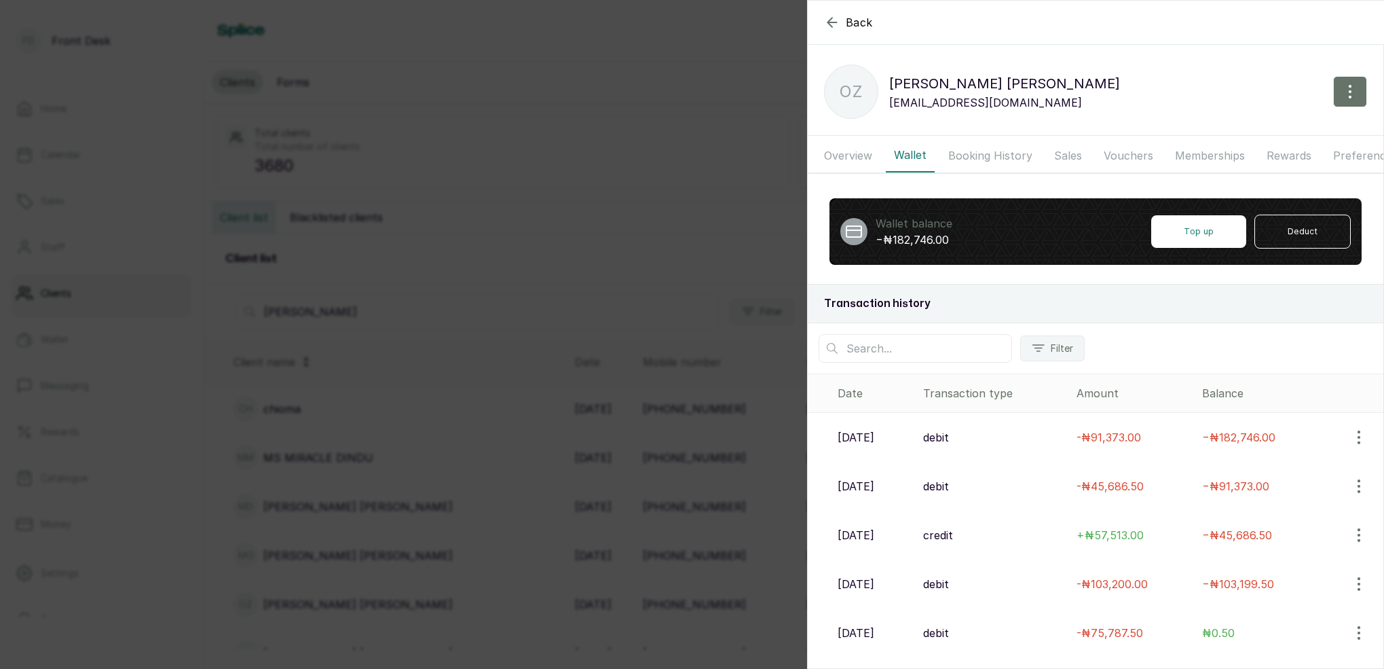
click at [867, 235] on div at bounding box center [853, 231] width 27 height 27
click at [856, 234] on icon at bounding box center [854, 231] width 16 height 16
click at [914, 243] on p "−₦182,746.00" at bounding box center [914, 239] width 77 height 16
drag, startPoint x: 920, startPoint y: 299, endPoint x: 1017, endPoint y: 318, distance: 98.8
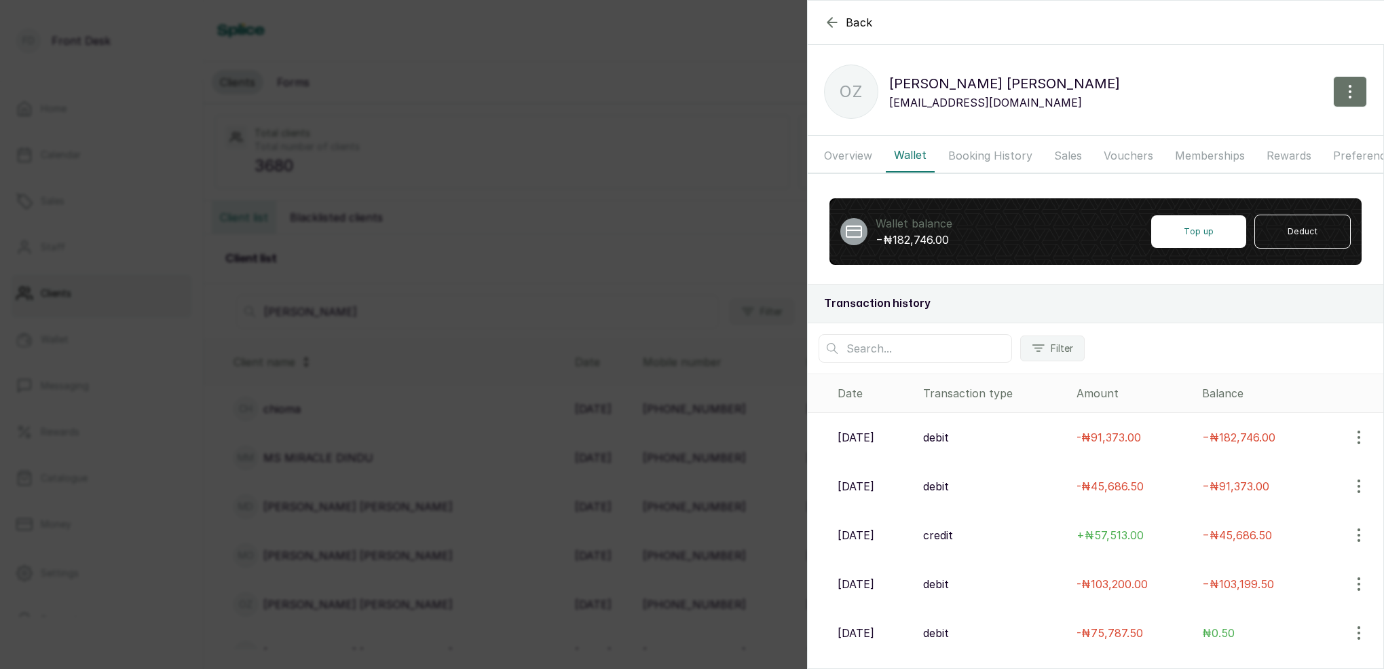
click at [922, 299] on h2 "Transaction history" at bounding box center [1095, 303] width 543 height 16
click at [1043, 347] on icon "button" at bounding box center [1039, 348] width 14 height 14
drag, startPoint x: 1076, startPoint y: 311, endPoint x: 1041, endPoint y: 308, distance: 34.7
click at [1075, 310] on h2 "Transaction history" at bounding box center [1095, 303] width 543 height 16
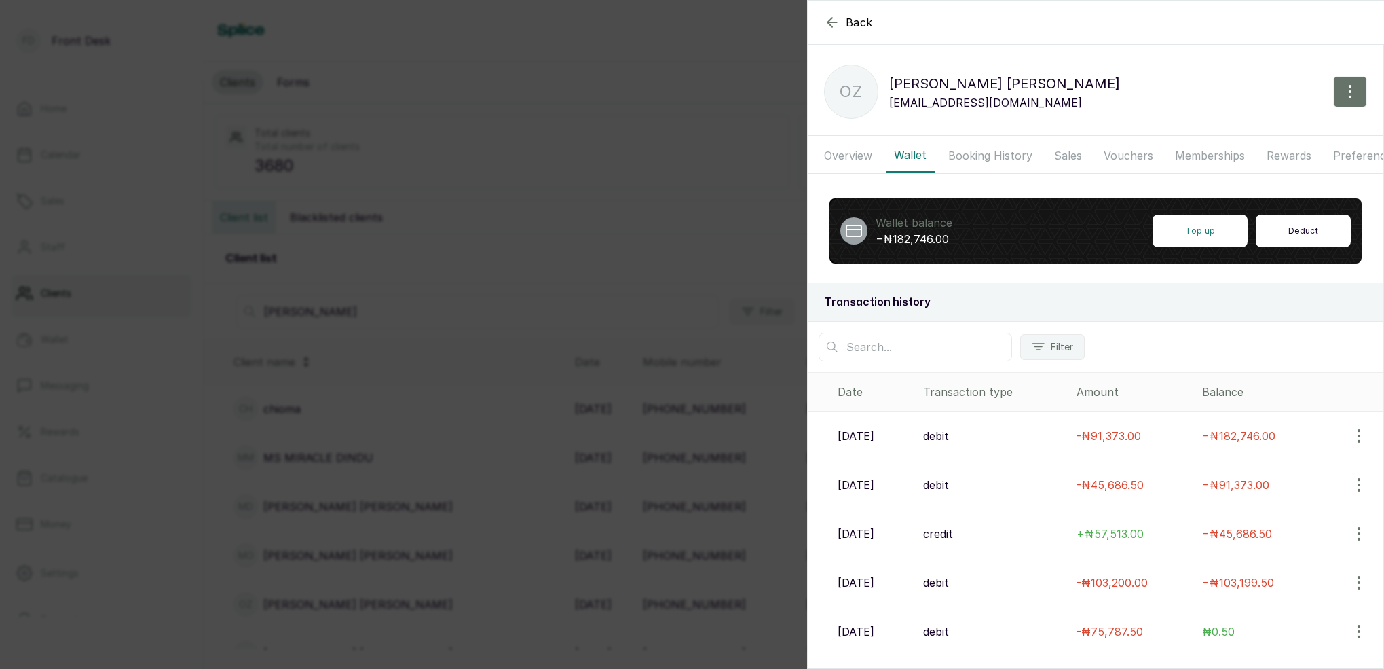
click at [1346, 223] on button "Deduct" at bounding box center [1303, 230] width 95 height 33
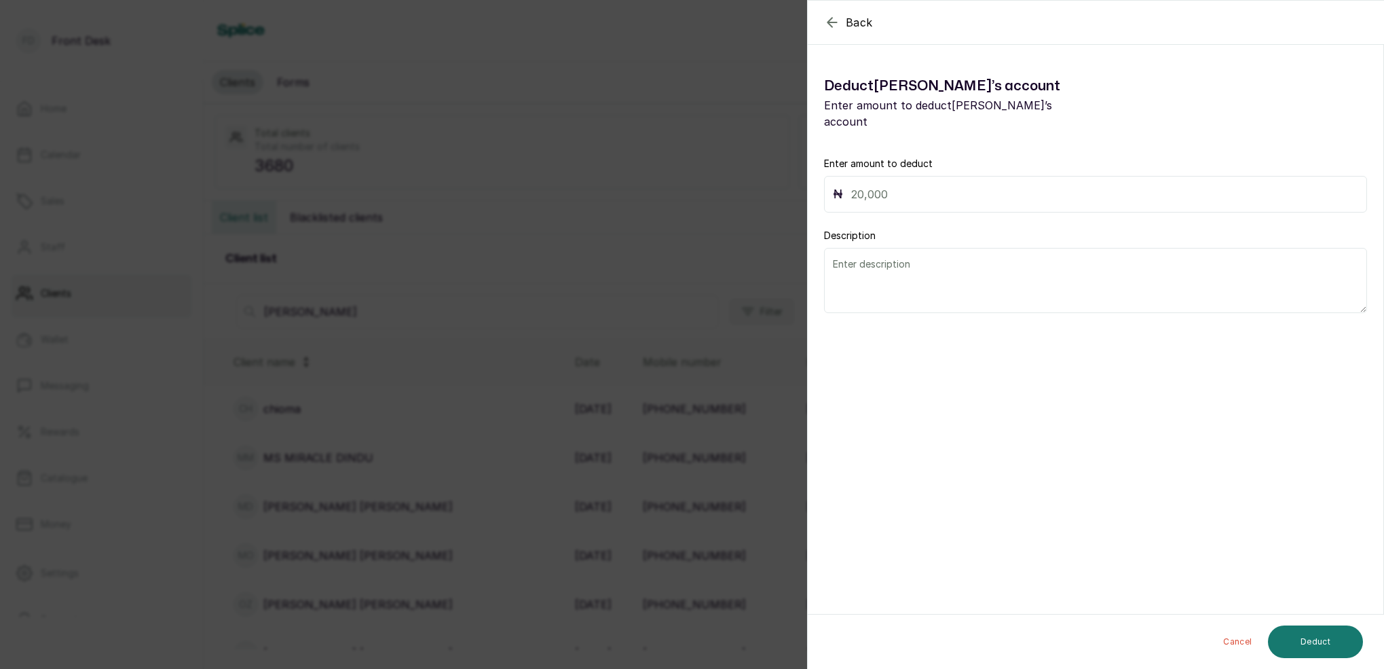
click at [837, 18] on icon "button" at bounding box center [832, 22] width 16 height 16
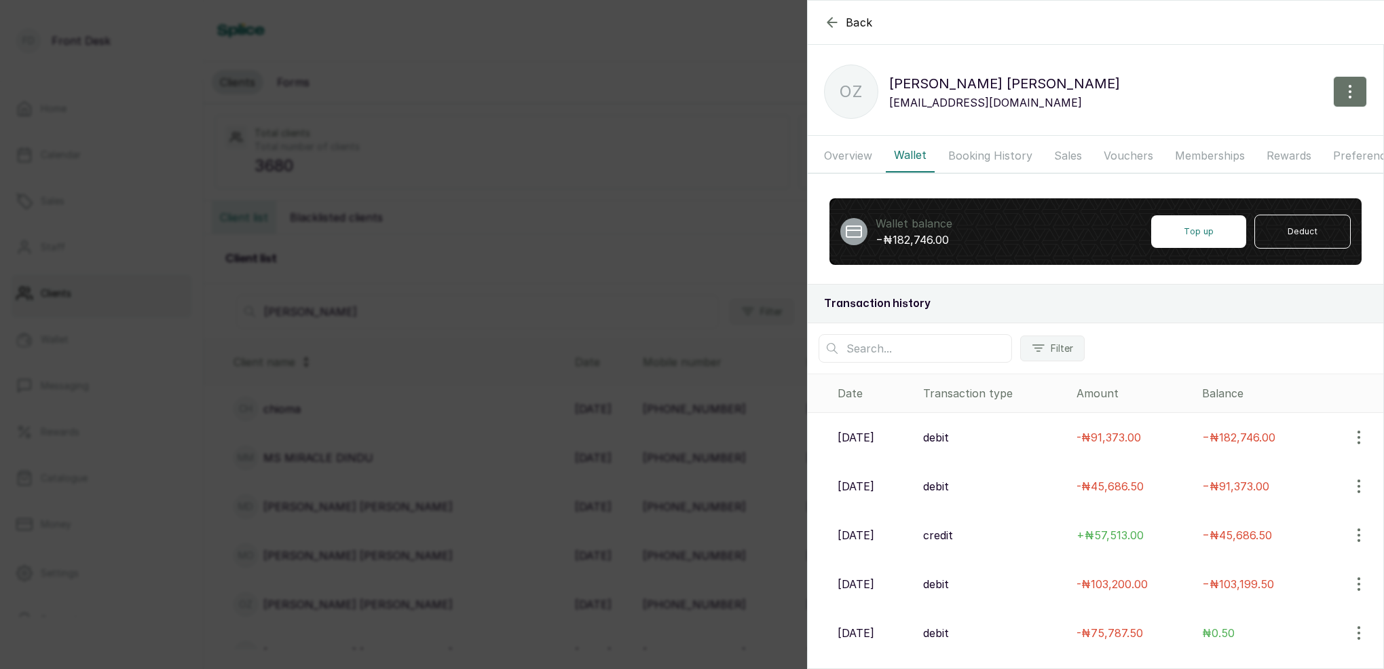
click at [897, 237] on p "−₦182,746.00" at bounding box center [914, 239] width 77 height 16
click at [898, 237] on p "−₦182,746.00" at bounding box center [914, 239] width 77 height 16
click at [898, 238] on p "−₦182,746.00" at bounding box center [914, 239] width 77 height 16
click at [1001, 253] on div "Wallet balance −₦182,746.00 Top up Deduct" at bounding box center [1095, 231] width 532 height 67
click at [1127, 223] on div "Wallet balance −₦182,746.00 Top up Deduct" at bounding box center [1095, 231] width 532 height 67
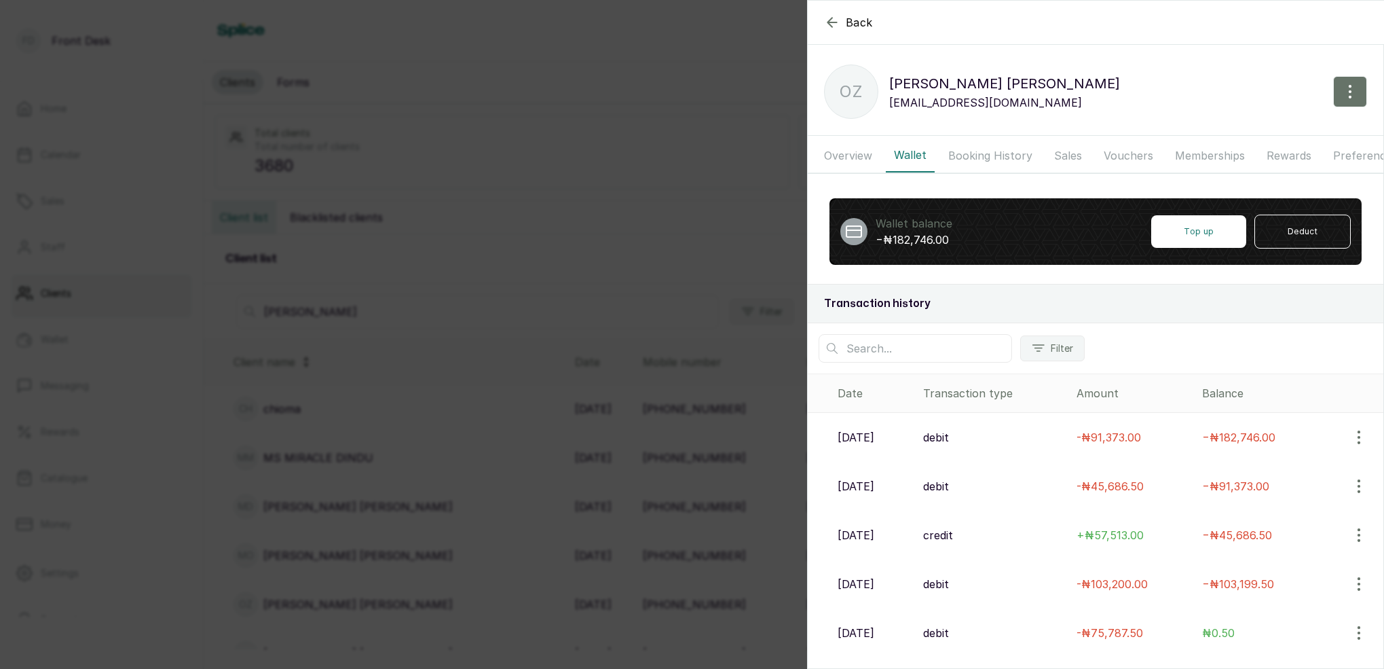
click at [884, 239] on p "−₦182,746.00" at bounding box center [914, 239] width 77 height 16
drag, startPoint x: 886, startPoint y: 239, endPoint x: 960, endPoint y: 236, distance: 74.7
click at [960, 236] on div "Wallet balance −₦182,746.00 Top up Deduct" at bounding box center [1095, 231] width 532 height 67
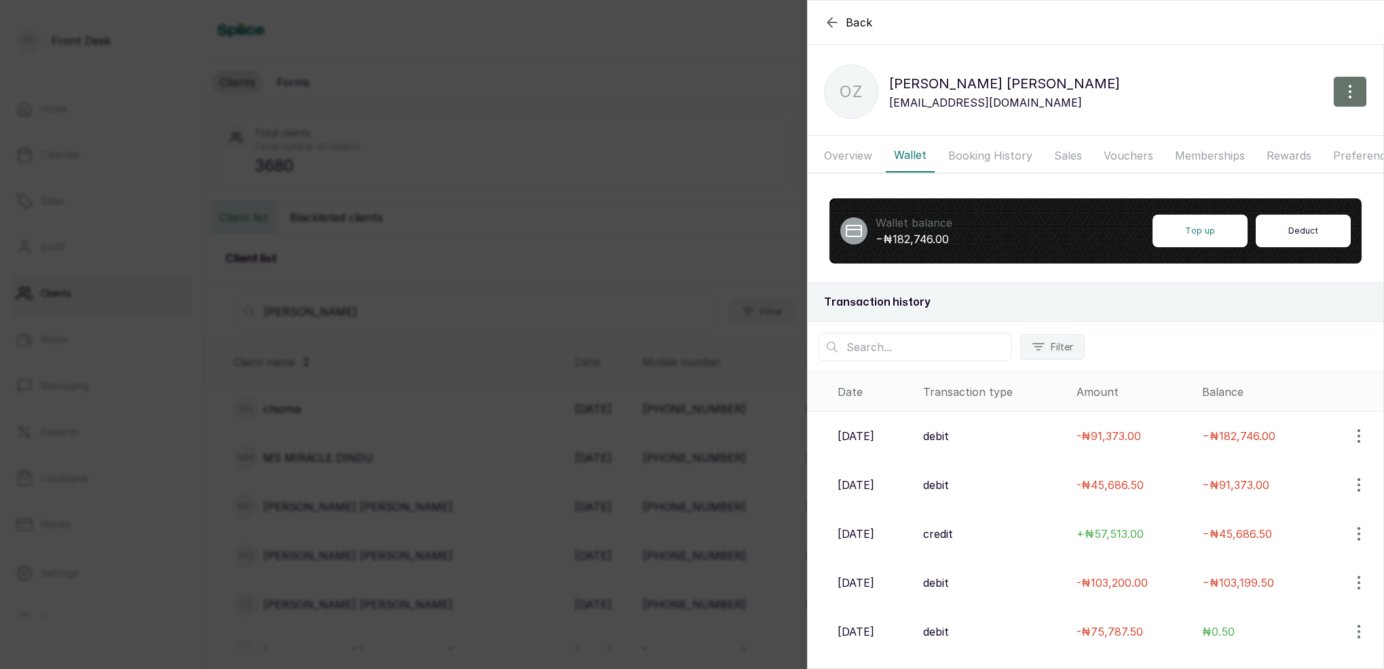
click at [1296, 223] on button "Deduct" at bounding box center [1303, 230] width 95 height 33
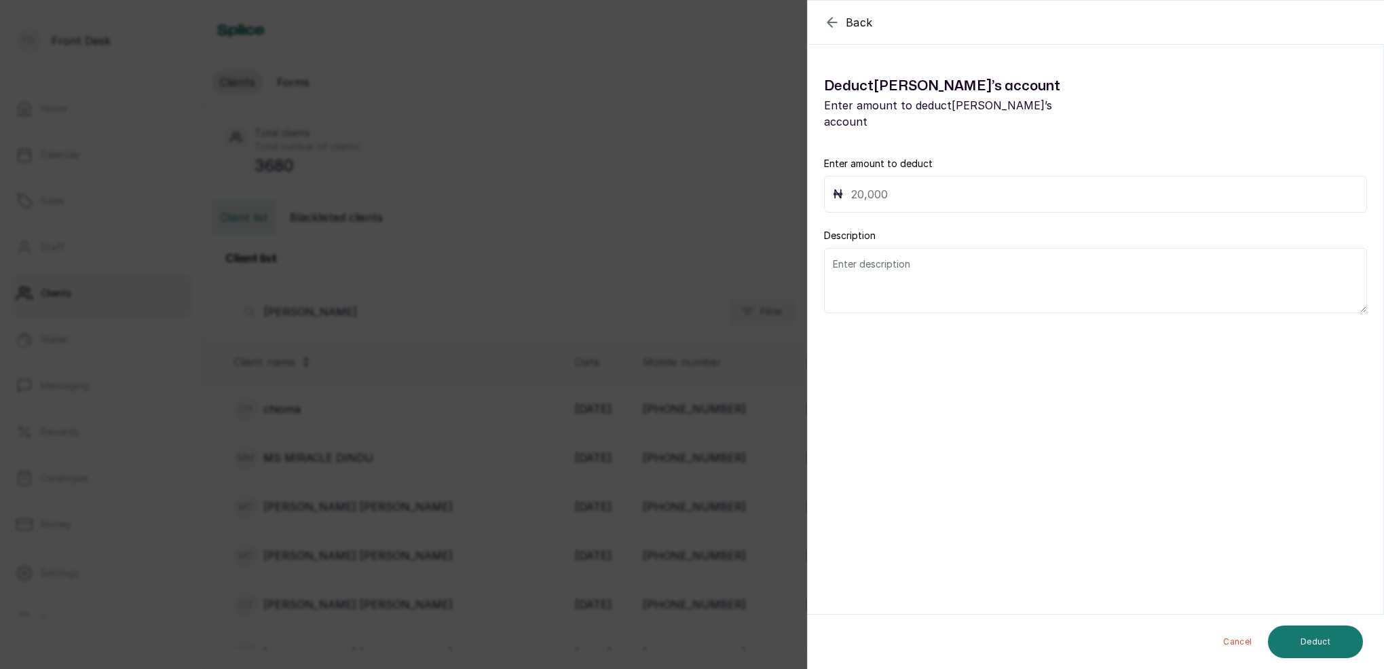
click at [891, 185] on input "text" at bounding box center [1104, 194] width 507 height 19
click at [845, 177] on div "₦ 9" at bounding box center [1095, 194] width 543 height 37
click at [851, 185] on input "9" at bounding box center [1104, 194] width 507 height 19
type input "9"
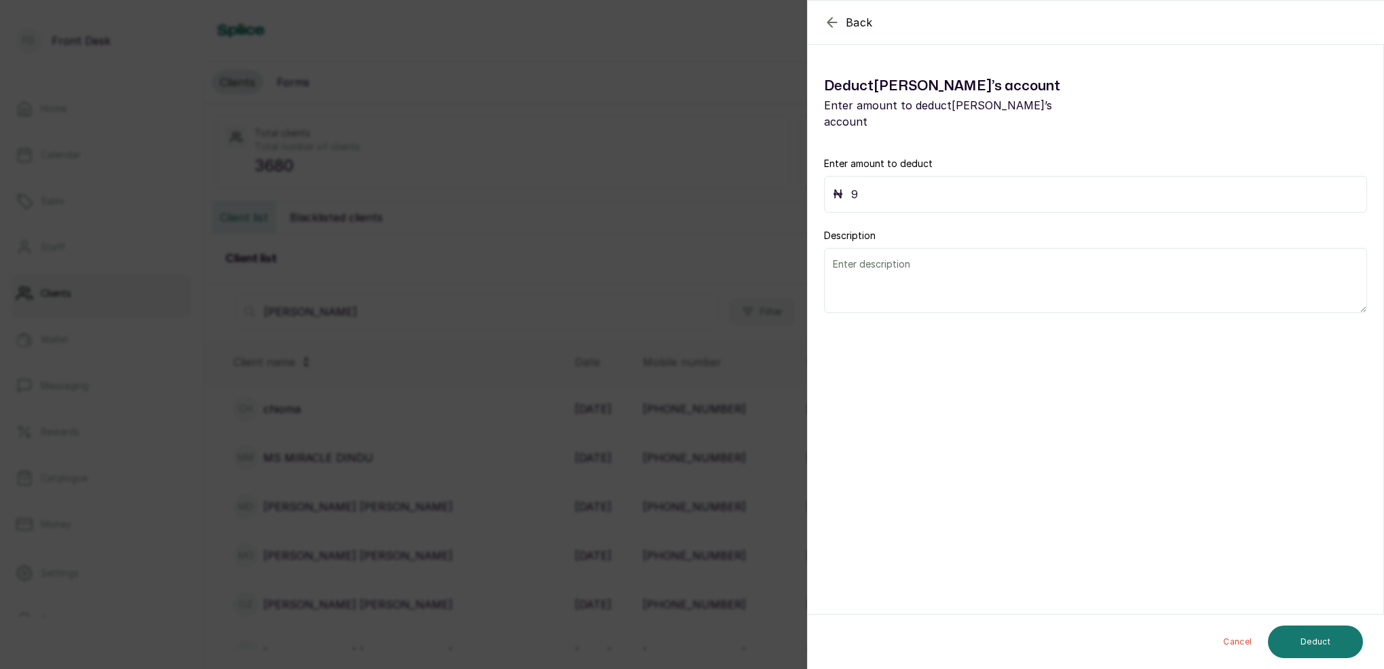
click at [863, 185] on input "9" at bounding box center [1104, 194] width 507 height 19
click at [834, 23] on icon "button" at bounding box center [832, 22] width 16 height 16
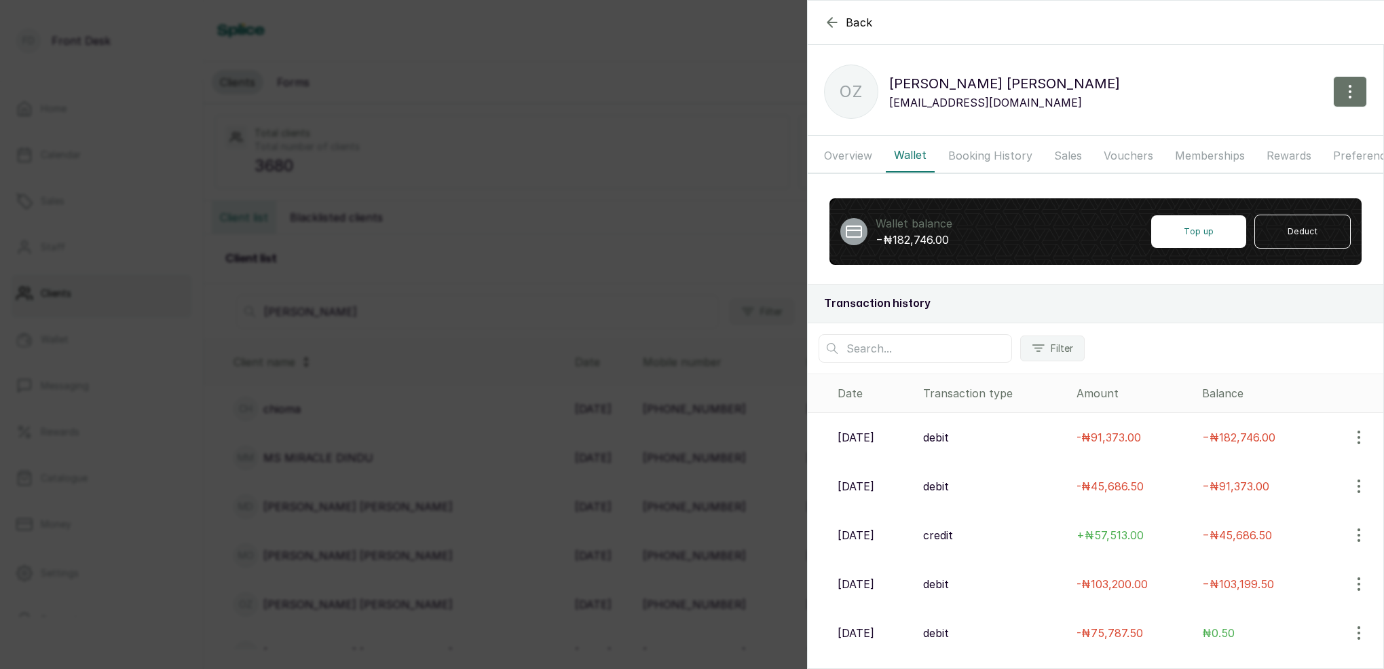
click at [946, 248] on div "Wallet balance −₦182,746.00 Top up Deduct" at bounding box center [1095, 231] width 532 height 67
click at [938, 243] on p "−₦182,746.00" at bounding box center [914, 239] width 77 height 16
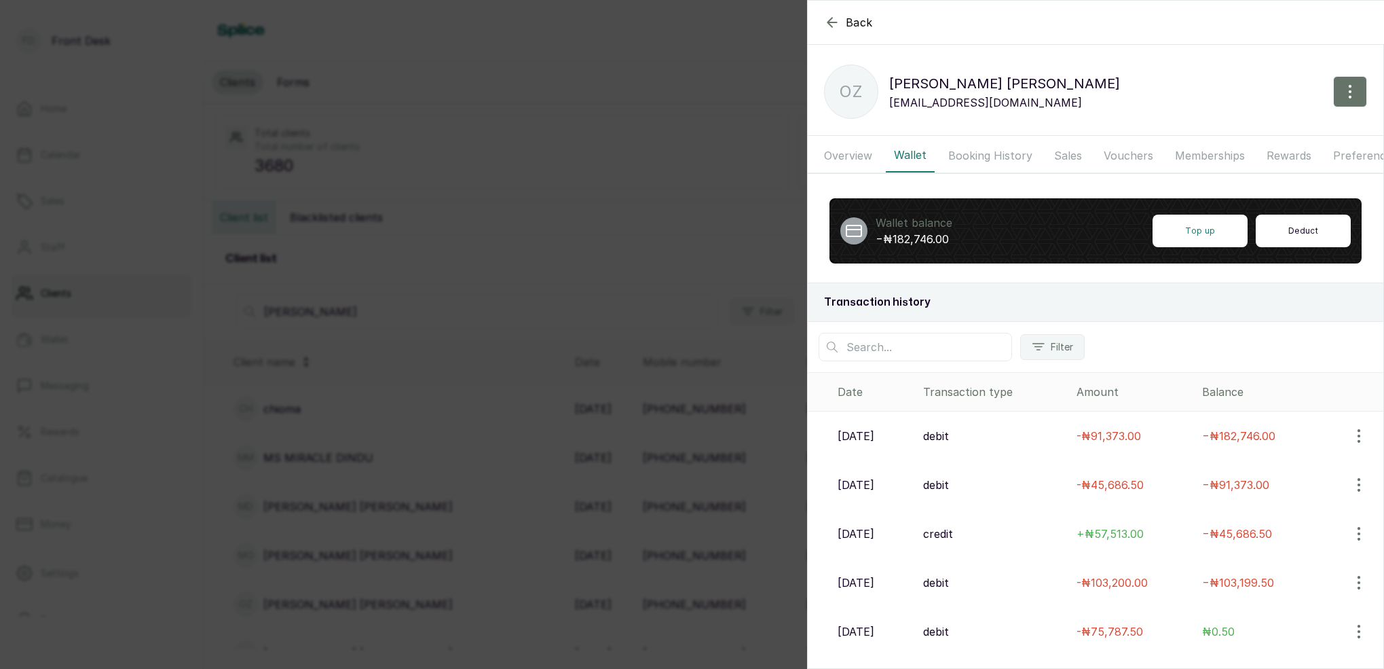
click at [1276, 235] on button "Deduct" at bounding box center [1303, 230] width 95 height 33
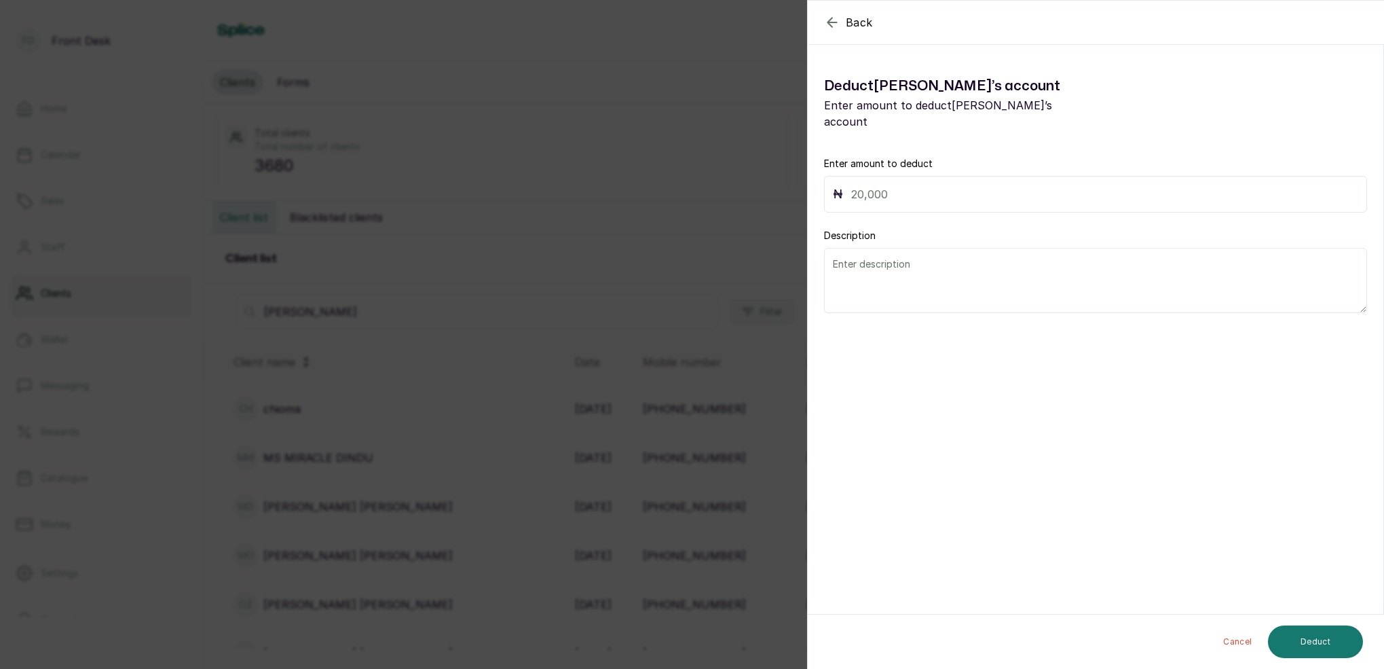
click at [916, 185] on input "text" at bounding box center [1104, 194] width 507 height 19
click at [1341, 653] on button "Deduct" at bounding box center [1315, 641] width 95 height 33
click at [950, 197] on div "Deduct Okeke ’s account Enter amount to deduct Okeke ’s account Enter amount to…" at bounding box center [1096, 188] width 576 height 281
click at [951, 185] on input "0,000,000" at bounding box center [1104, 194] width 507 height 19
type input "0"
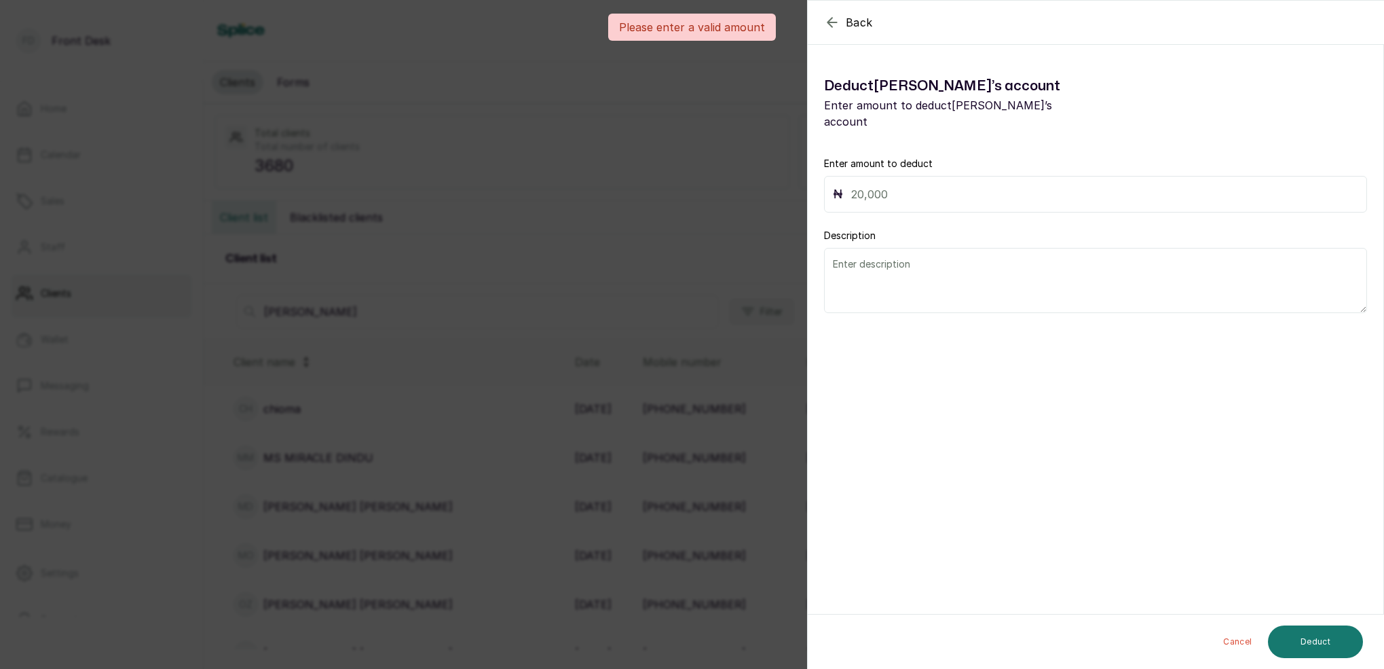
click at [831, 18] on body "FD Front Desk Home Calendar Sales Staff Clients Wallet Messaging Rewards Catalo…" at bounding box center [692, 334] width 1384 height 669
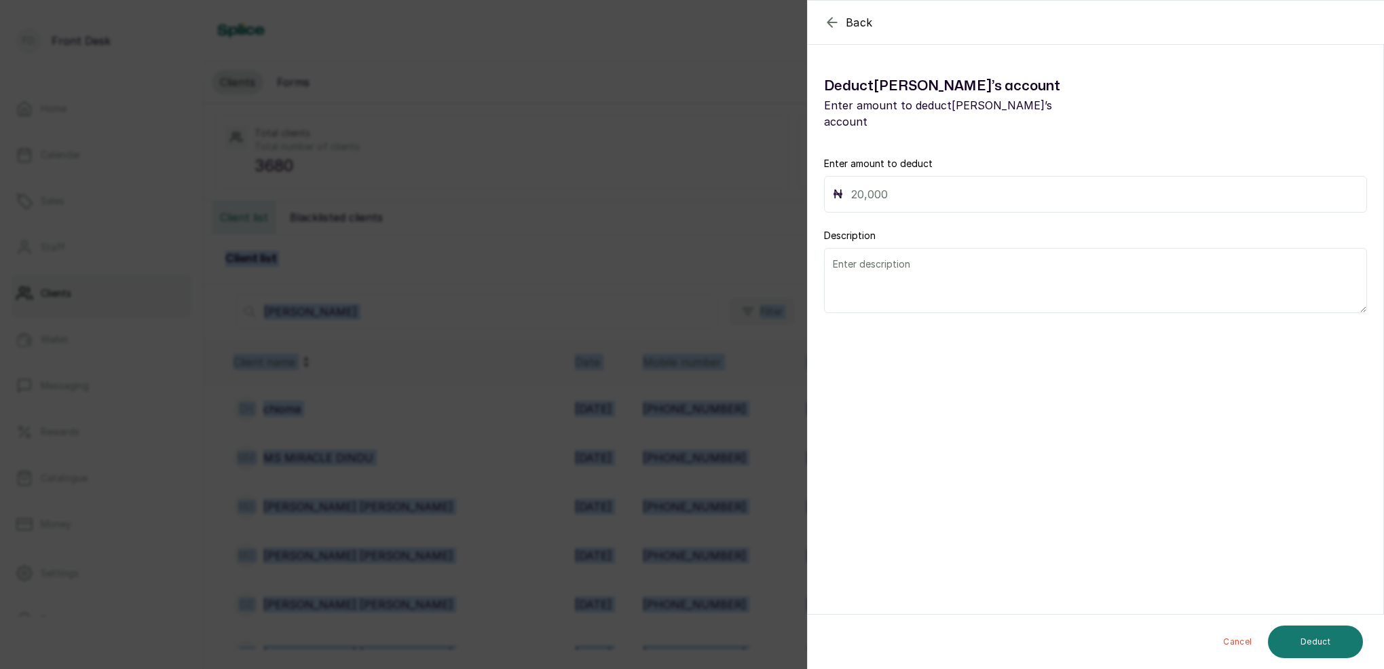
click at [840, 28] on button "Back" at bounding box center [848, 22] width 49 height 16
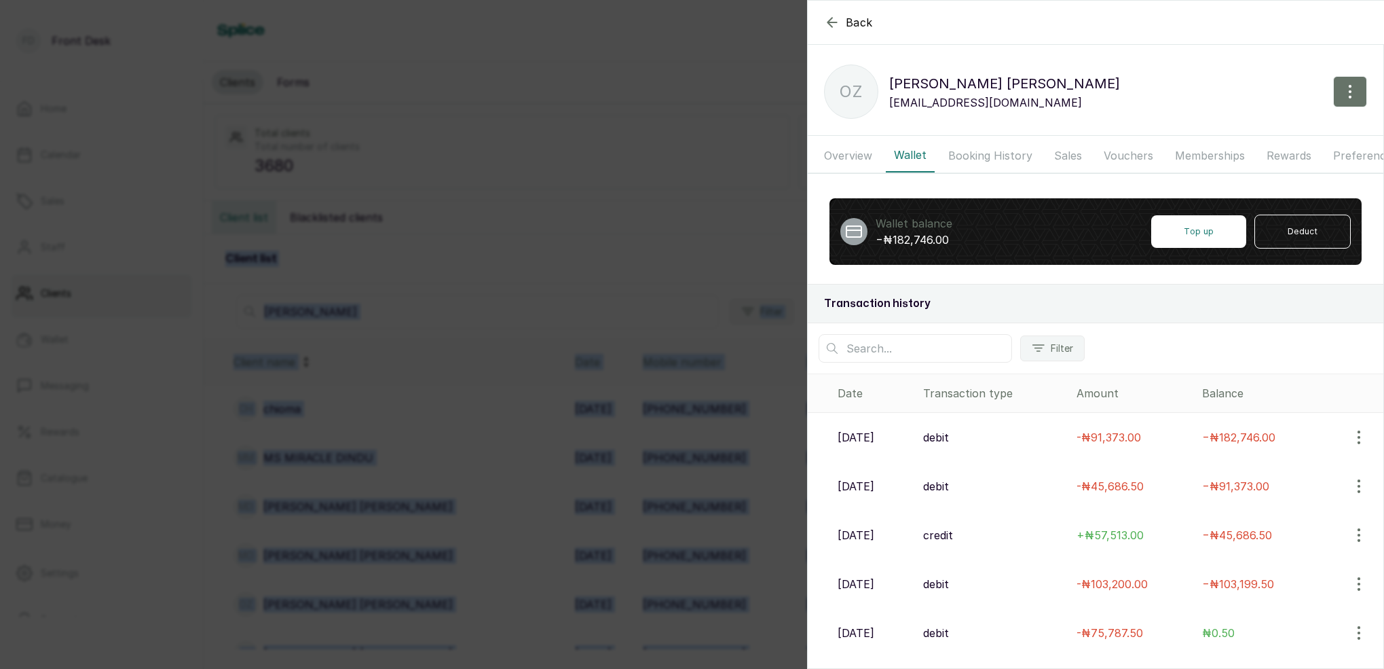
click at [835, 26] on icon "button" at bounding box center [832, 22] width 16 height 16
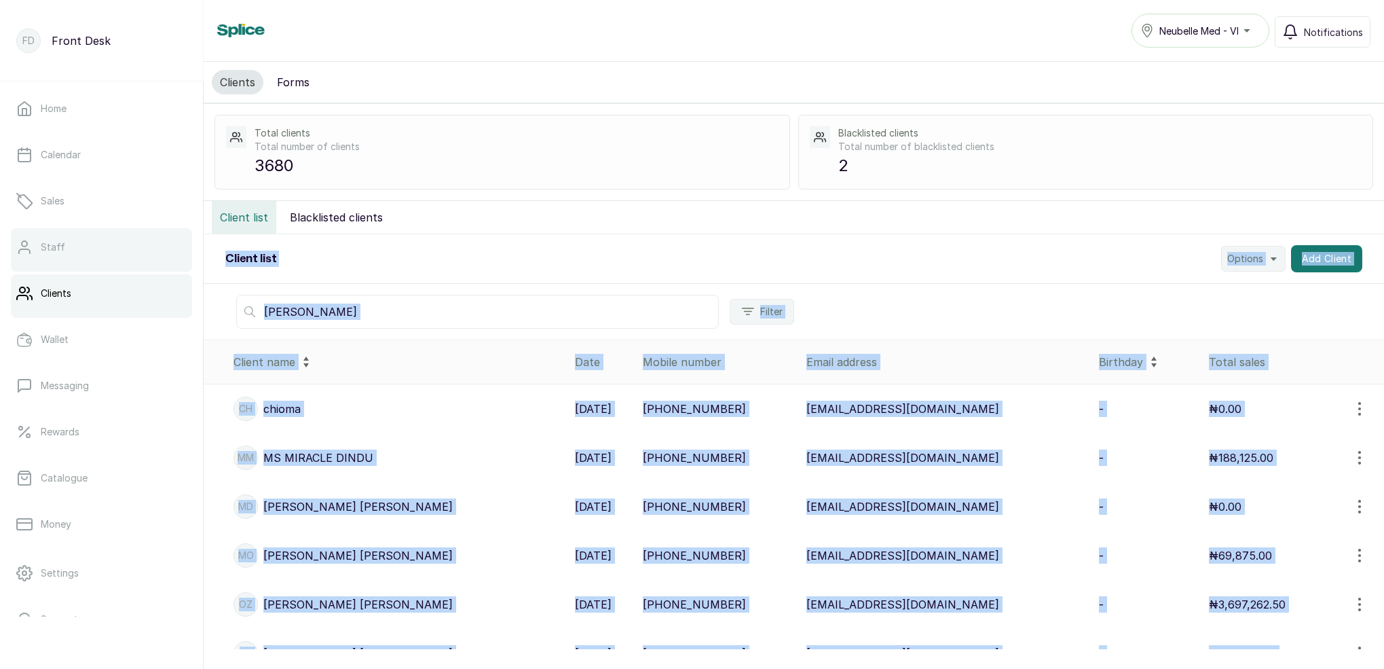
click at [79, 230] on link "Staff" at bounding box center [101, 247] width 181 height 38
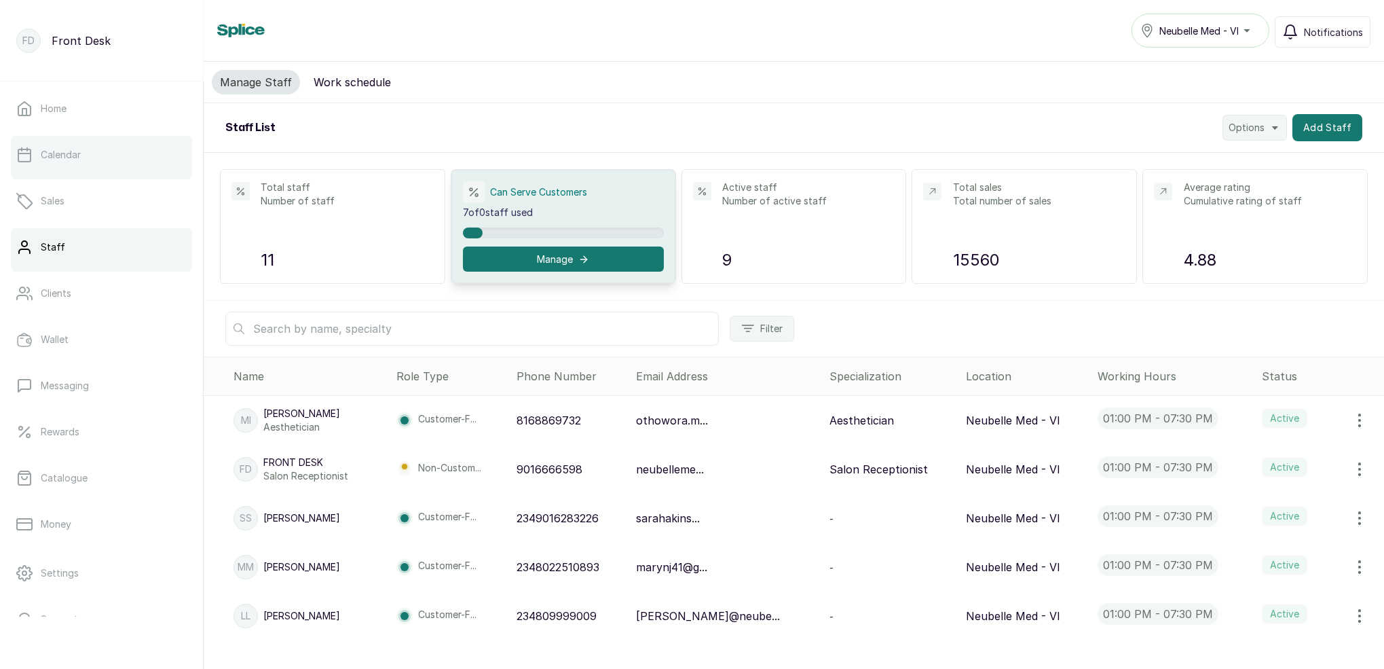
click at [101, 159] on link "Calendar" at bounding box center [101, 155] width 181 height 38
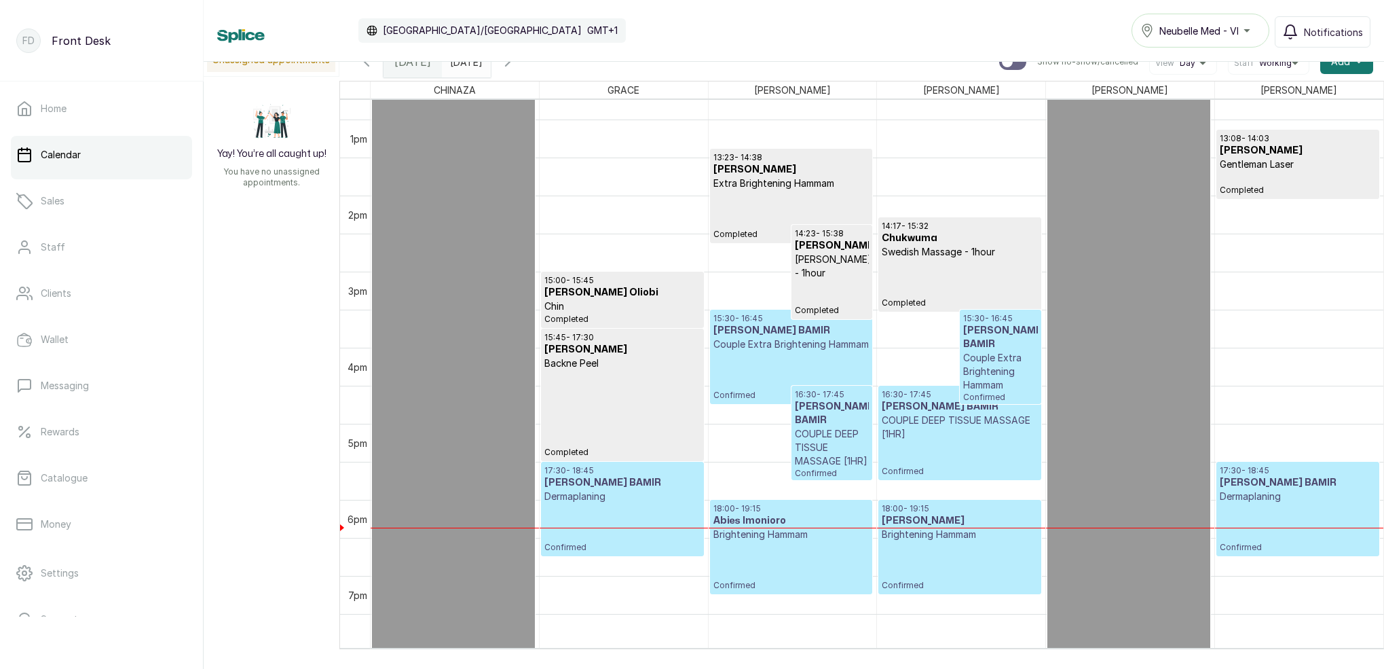
scroll to position [978, 0]
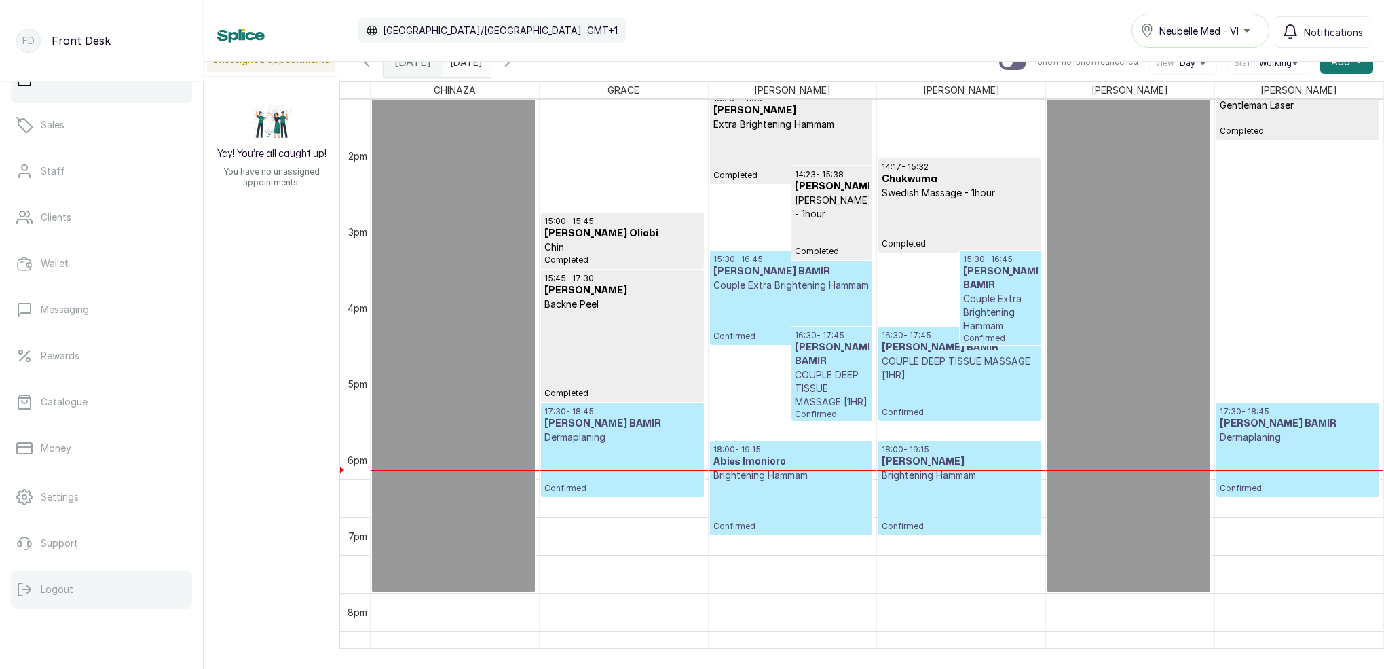
drag, startPoint x: 65, startPoint y: 587, endPoint x: 72, endPoint y: 573, distance: 15.8
click at [66, 584] on p "Logout" at bounding box center [57, 589] width 33 height 14
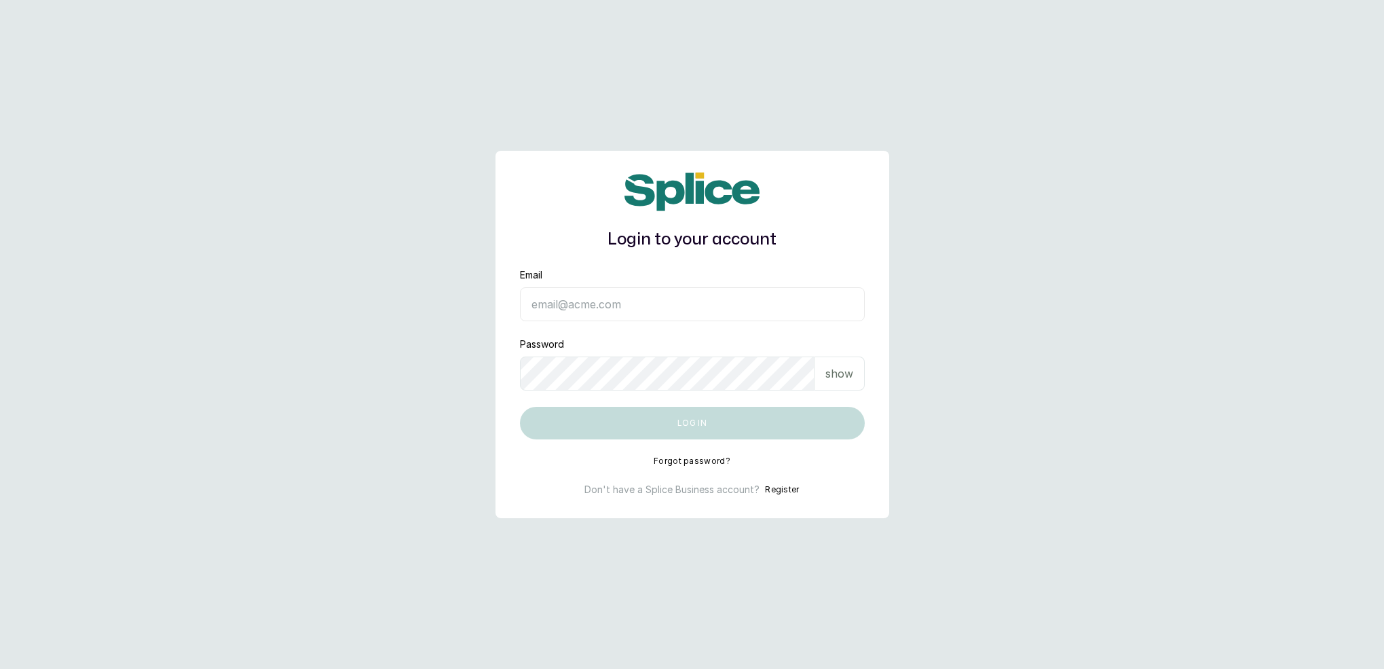
click at [671, 312] on input "Email" at bounding box center [692, 304] width 345 height 34
type input "[EMAIL_ADDRESS][DOMAIN_NAME]"
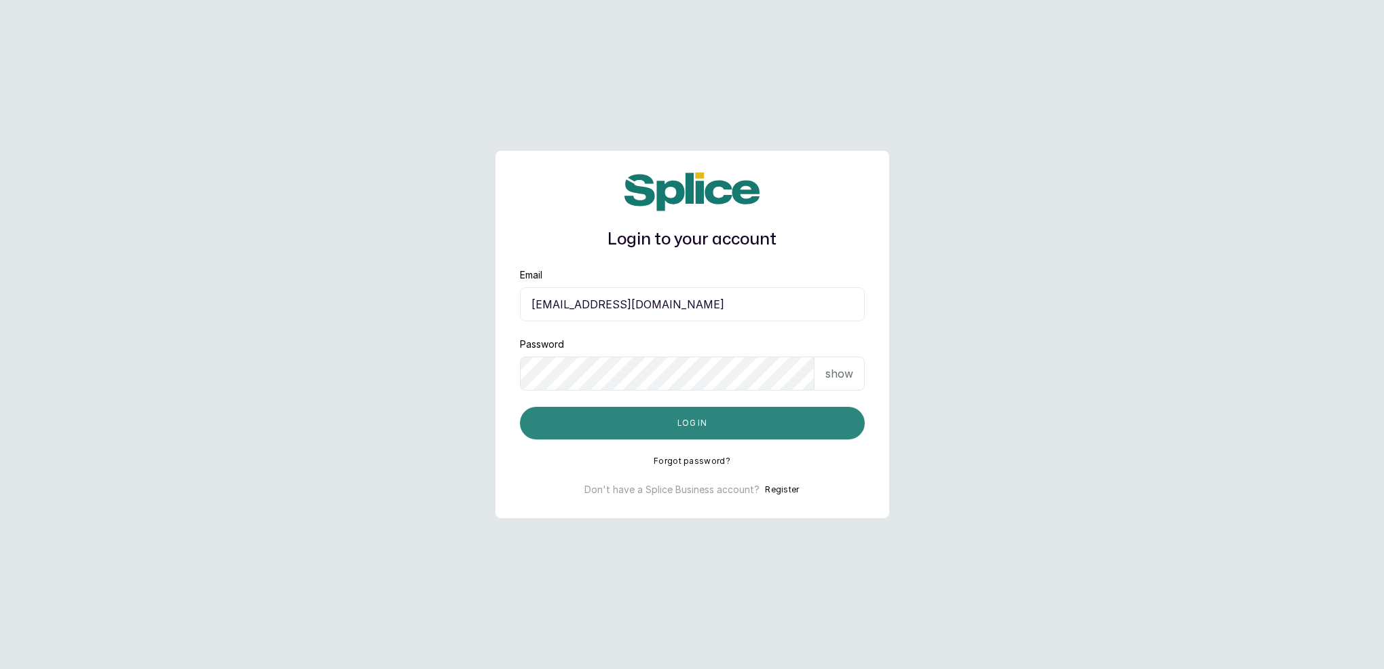
click at [658, 423] on button "Log in" at bounding box center [692, 423] width 345 height 33
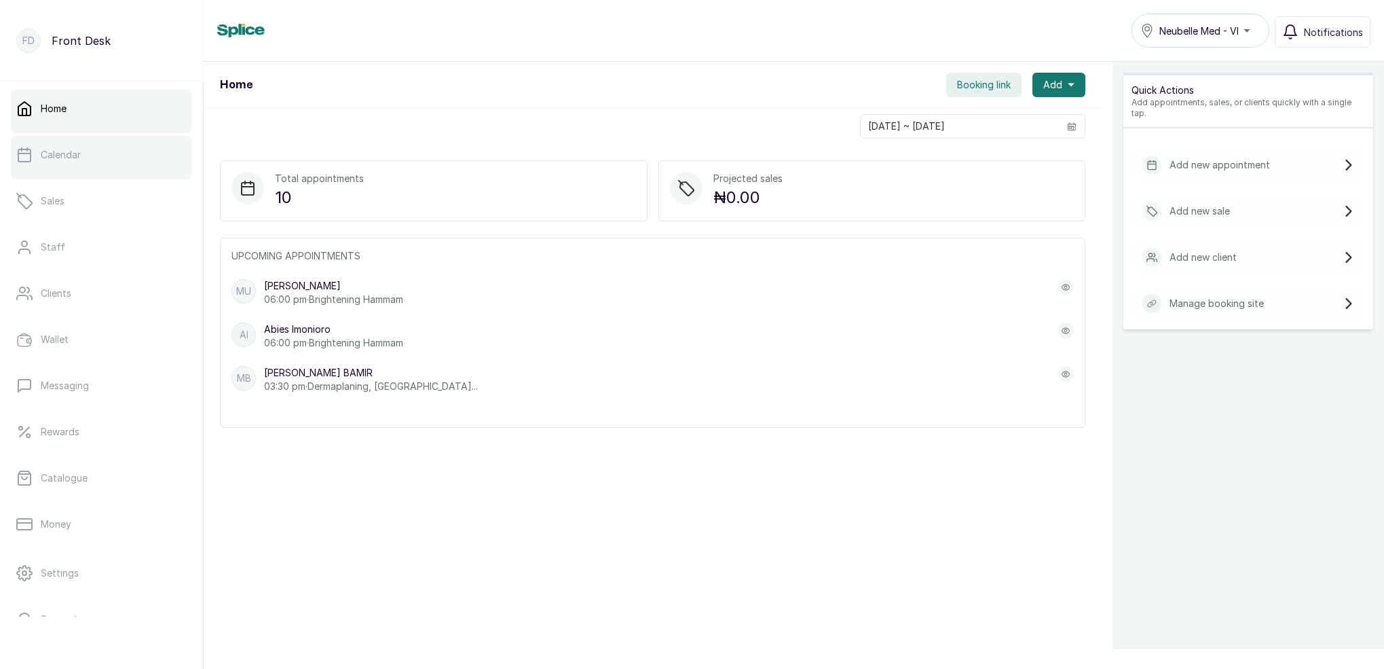
click at [115, 162] on link "Calendar" at bounding box center [101, 155] width 181 height 38
